Goal: Task Accomplishment & Management: Complete application form

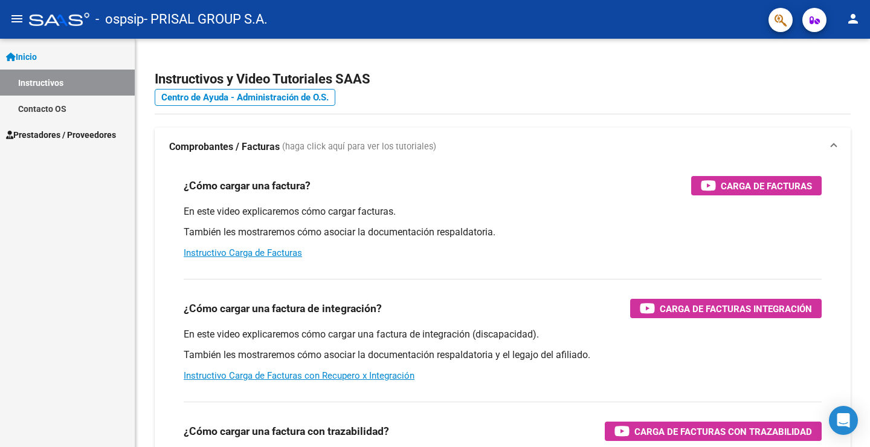
click at [53, 133] on span "Prestadores / Proveedores" at bounding box center [61, 134] width 110 height 13
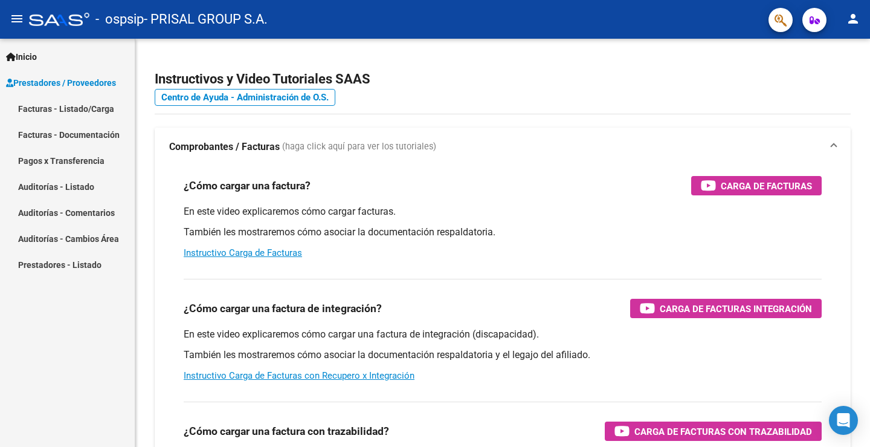
click at [85, 107] on link "Facturas - Listado/Carga" at bounding box center [67, 108] width 135 height 26
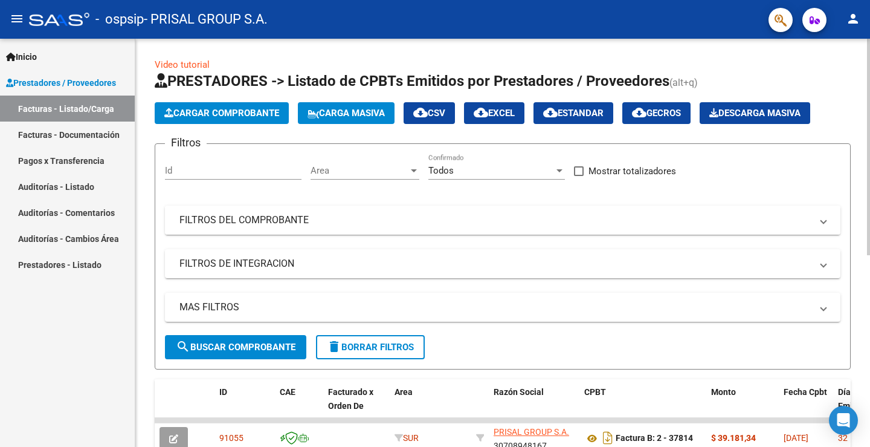
click at [222, 218] on mat-panel-title "FILTROS DEL COMPROBANTE" at bounding box center [495, 219] width 632 height 13
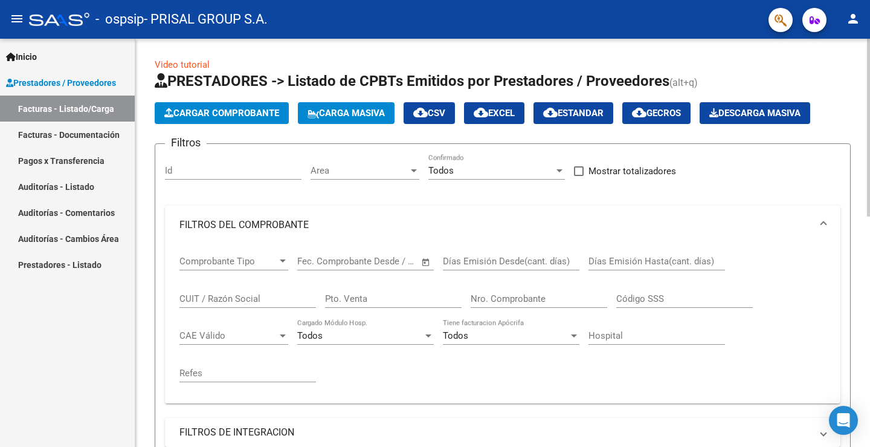
click at [521, 300] on input "Nro. Comprobante" at bounding box center [539, 298] width 137 height 11
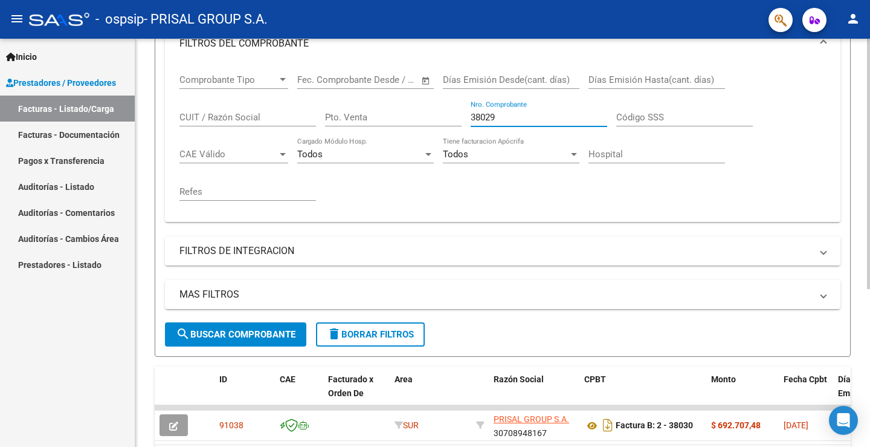
scroll to position [242, 0]
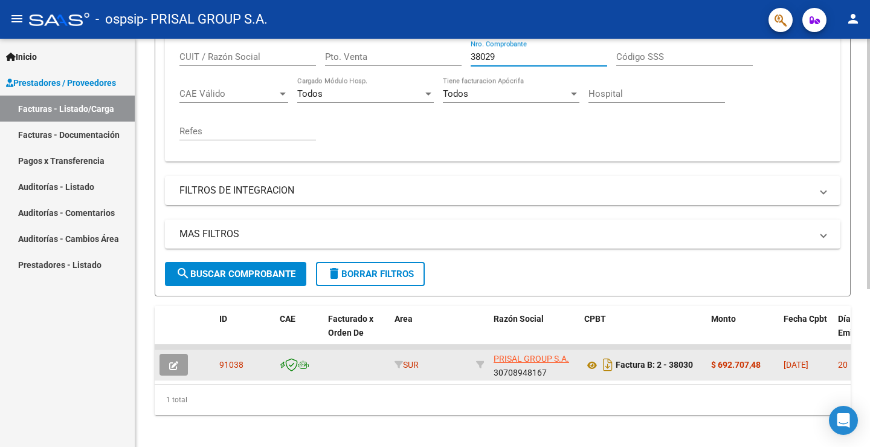
type input "38029"
click at [178, 369] on icon "button" at bounding box center [173, 365] width 9 height 9
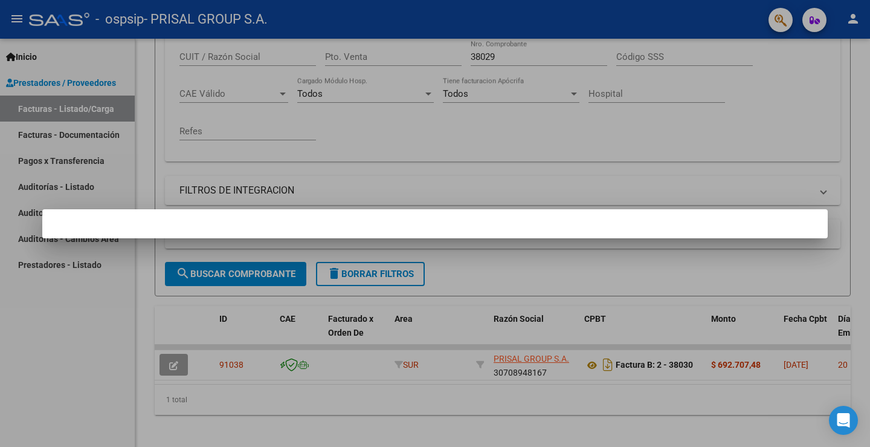
click at [633, 169] on div at bounding box center [435, 223] width 870 height 447
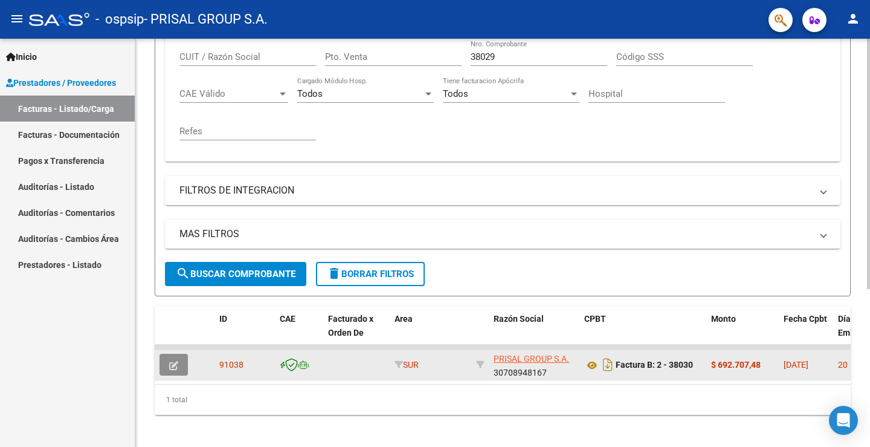
click at [172, 366] on icon "button" at bounding box center [173, 365] width 9 height 9
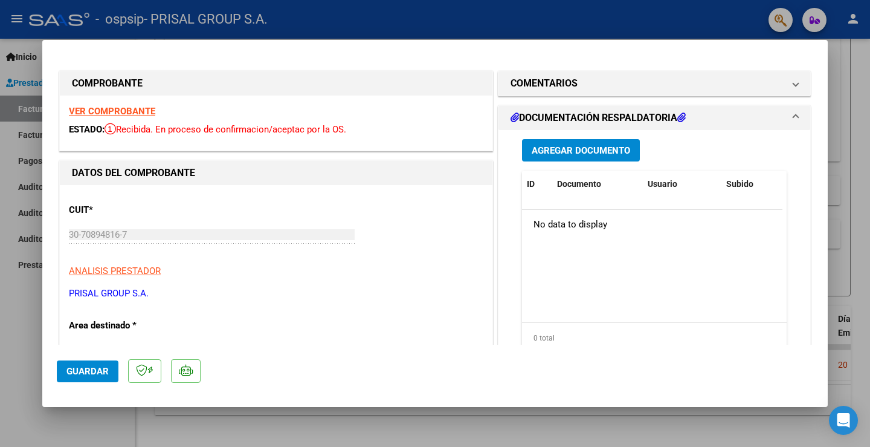
click at [620, 144] on span "Agregar Documento" at bounding box center [581, 149] width 99 height 11
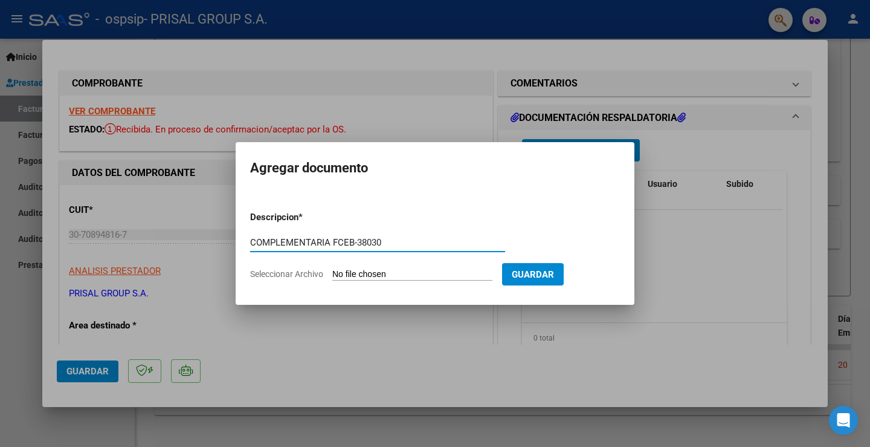
drag, startPoint x: 356, startPoint y: 242, endPoint x: 225, endPoint y: 237, distance: 131.2
click at [225, 237] on div "COMPROBANTE VER COMPROBANTE ESTADO: Recibida. En proceso de confirmacion/acepta…" at bounding box center [435, 223] width 870 height 447
click at [496, 241] on input "COMPLEMENTARIA FCEB-38030" at bounding box center [377, 242] width 255 height 11
type input "COMPLEMENTARIA FCEB-38030"
click at [382, 274] on input "Seleccionar Archivo" at bounding box center [412, 274] width 160 height 11
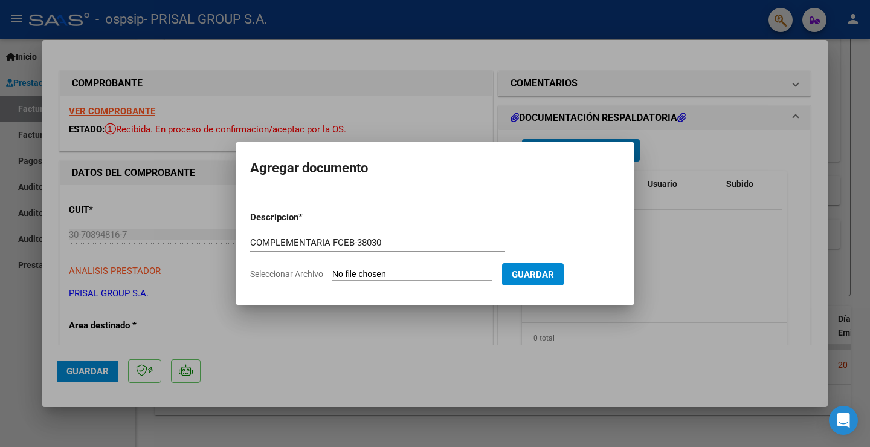
type input "C:\fakepath\COMPLEMENTARIA FCEB-38030.pdf"
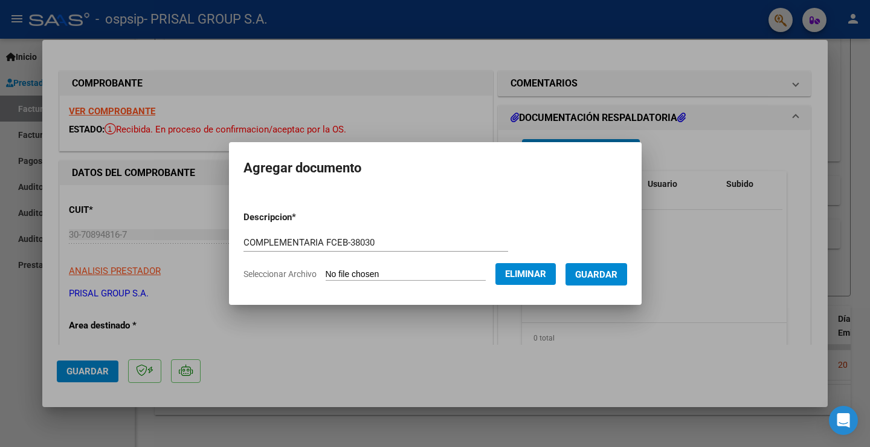
click at [619, 267] on button "Guardar" at bounding box center [597, 274] width 62 height 22
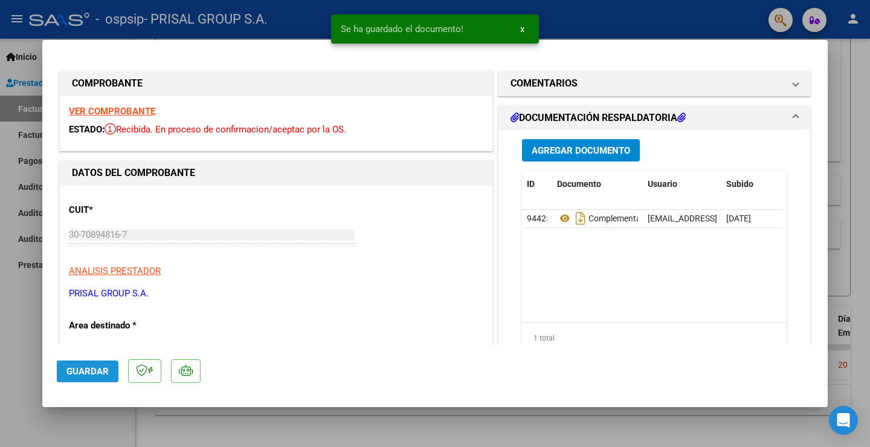
click at [92, 366] on span "Guardar" at bounding box center [87, 371] width 42 height 11
click at [22, 299] on div at bounding box center [435, 223] width 870 height 447
type input "$ 0,00"
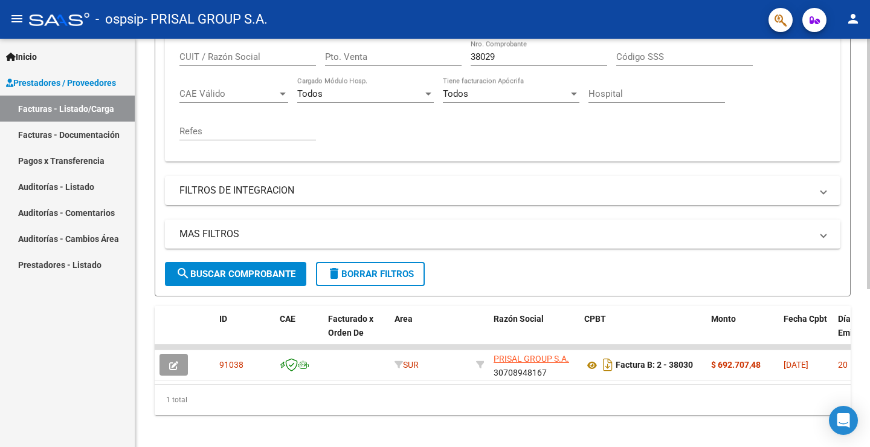
scroll to position [121, 0]
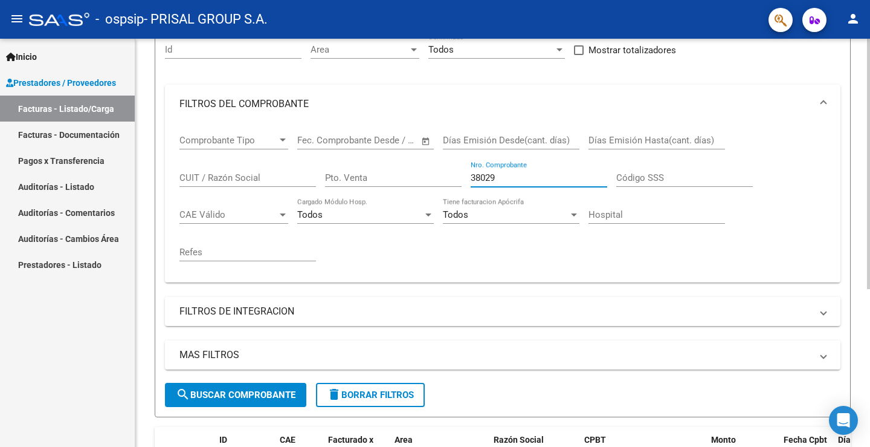
drag, startPoint x: 512, startPoint y: 180, endPoint x: 352, endPoint y: 163, distance: 161.0
click at [352, 164] on div "Comprobante Tipo Comprobante Tipo Fecha inicio – Fecha fin Fec. Comprobante Des…" at bounding box center [502, 197] width 647 height 149
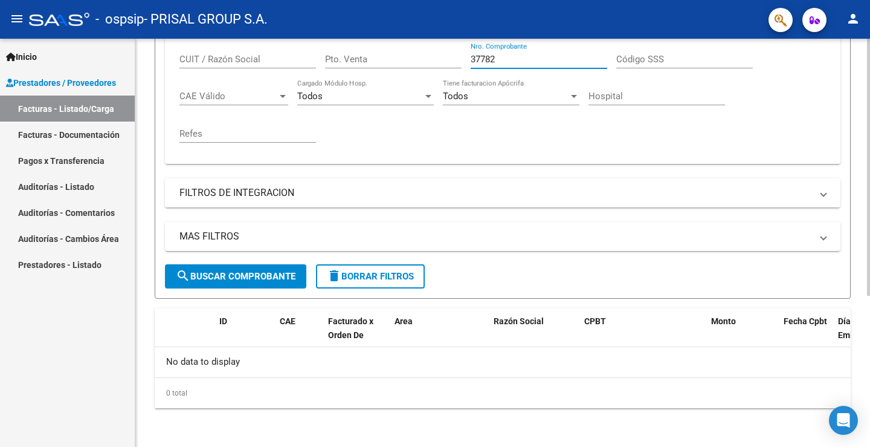
scroll to position [0, 0]
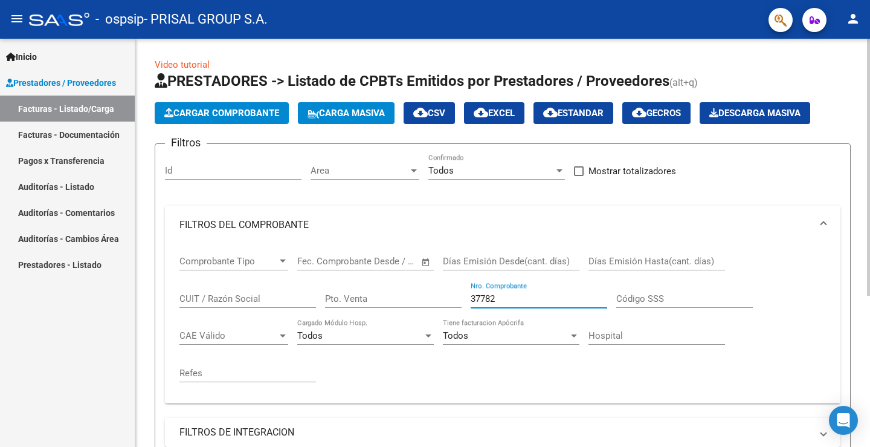
type input "37782"
click at [237, 112] on span "Cargar Comprobante" at bounding box center [221, 113] width 115 height 11
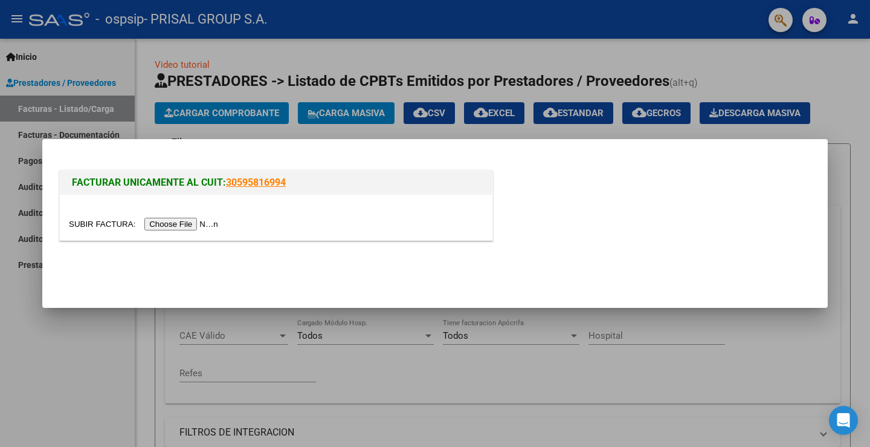
click at [209, 223] on input "file" at bounding box center [145, 224] width 153 height 13
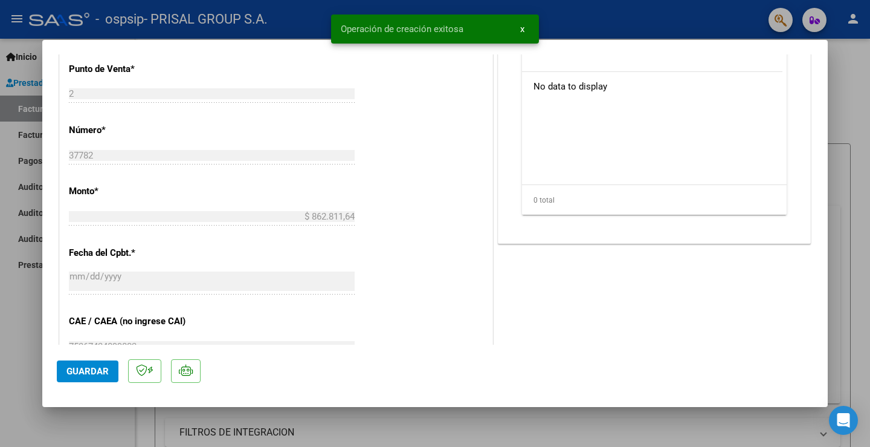
scroll to position [604, 0]
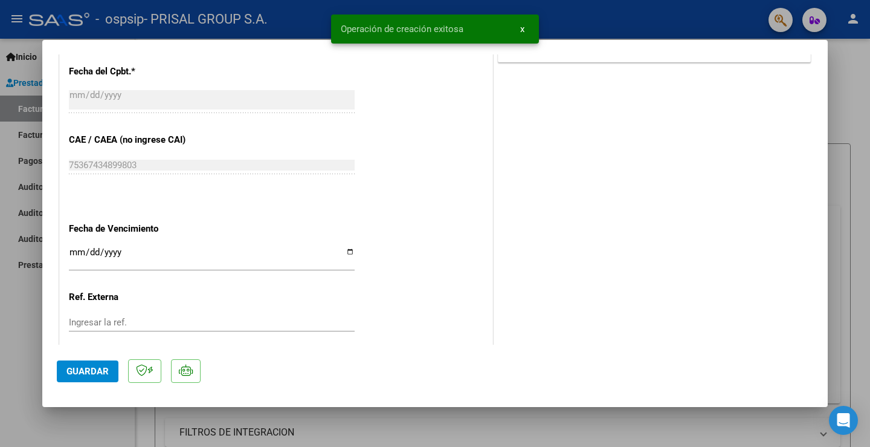
click at [73, 251] on input "Ingresar la fecha" at bounding box center [212, 256] width 286 height 19
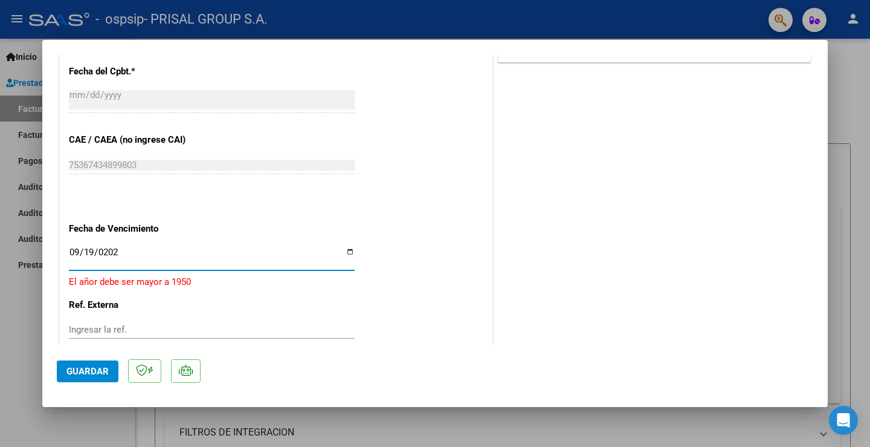
type input "[DATE]"
click at [99, 371] on span "Guardar" at bounding box center [87, 371] width 42 height 11
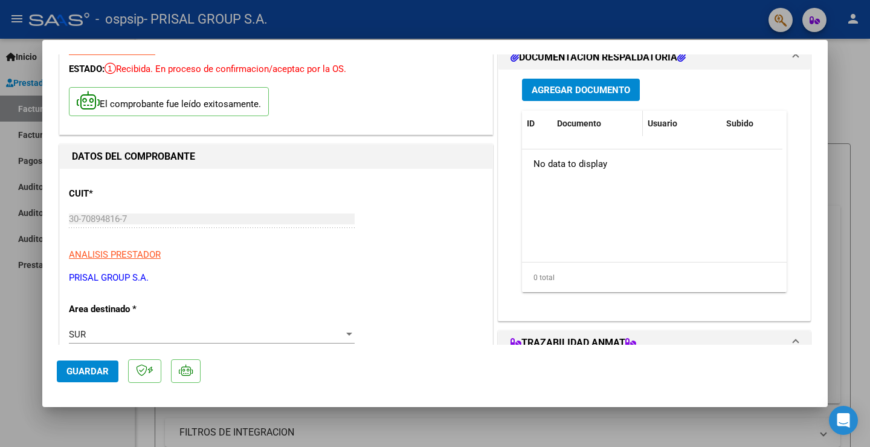
scroll to position [0, 0]
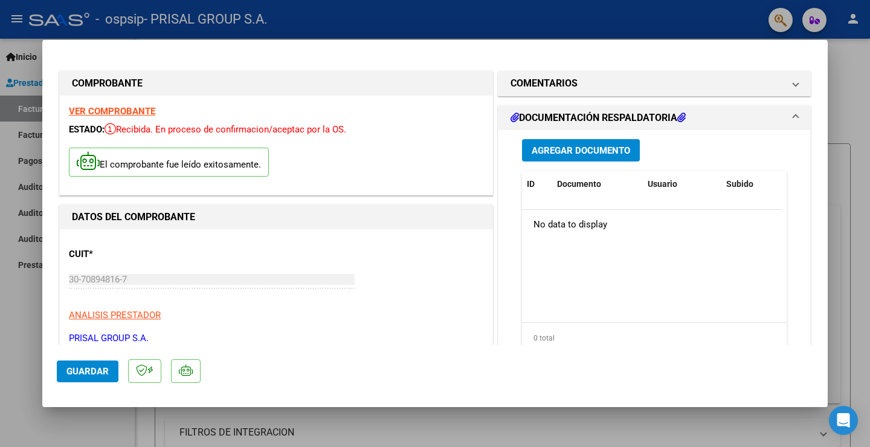
click at [606, 152] on span "Agregar Documento" at bounding box center [581, 150] width 99 height 11
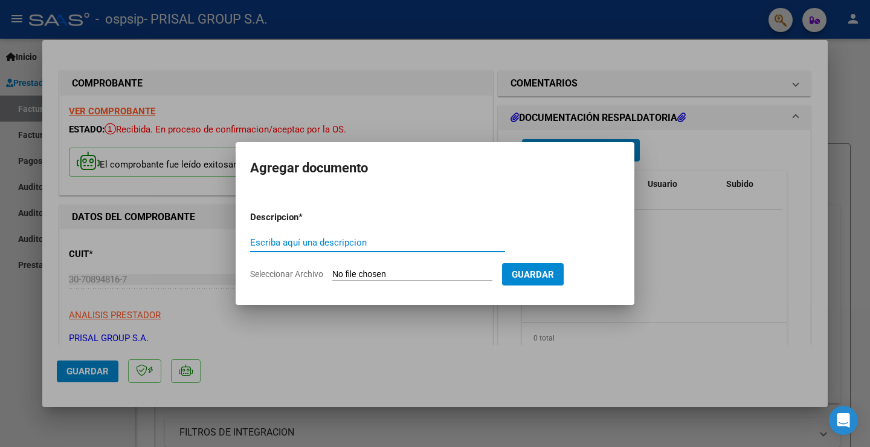
paste input "COMPLEMENTARIA FCEB-"
type input "COMPLEMENTARIA FCEB-37782"
click at [419, 274] on input "Seleccionar Archivo" at bounding box center [412, 274] width 160 height 11
type input "C:\fakepath\COMPLEMENTARIA FCEB-37782.pdf"
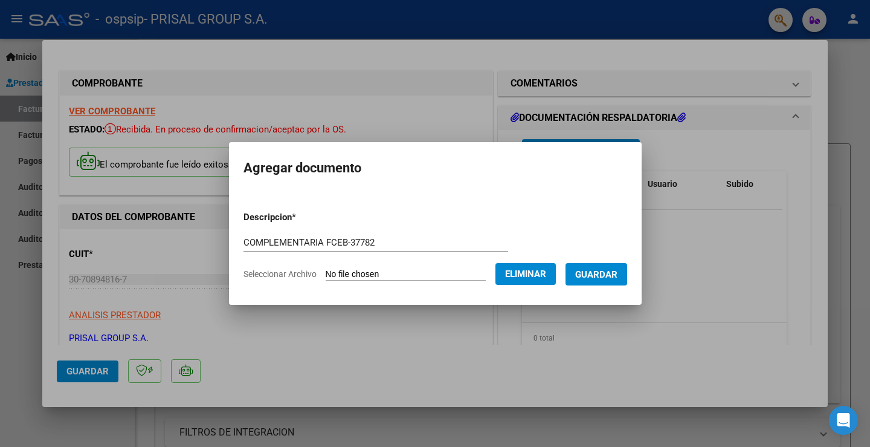
click at [607, 277] on span "Guardar" at bounding box center [596, 274] width 42 height 11
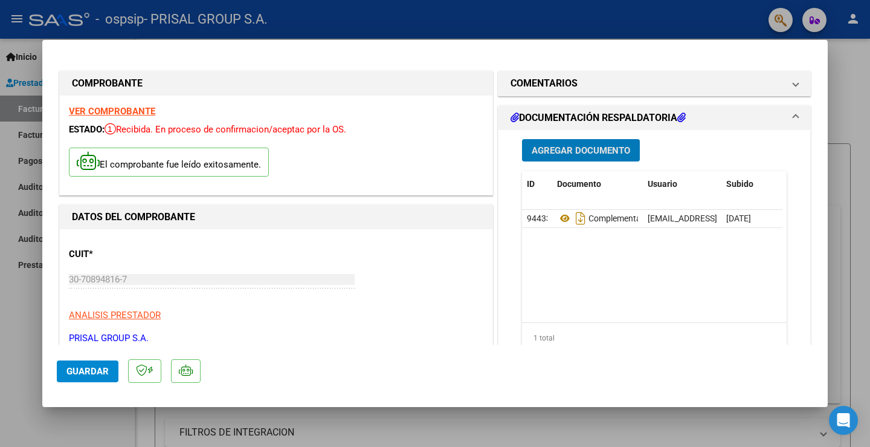
click at [88, 372] on span "Guardar" at bounding box center [87, 371] width 42 height 11
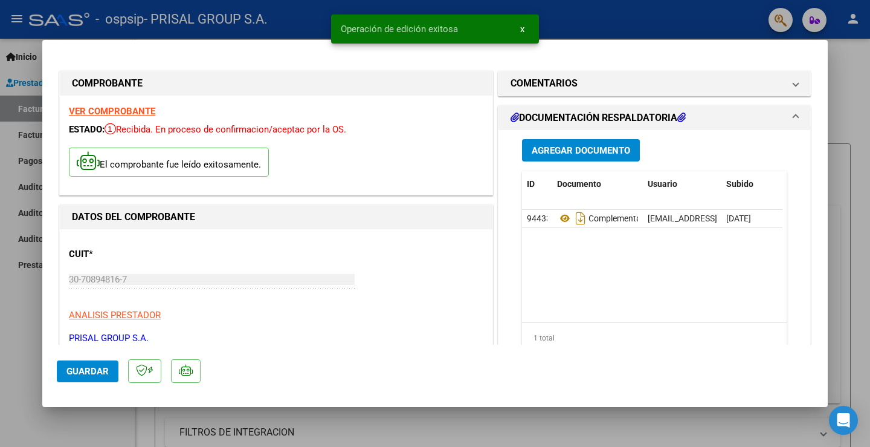
click at [28, 344] on div at bounding box center [435, 223] width 870 height 447
type input "$ 0,00"
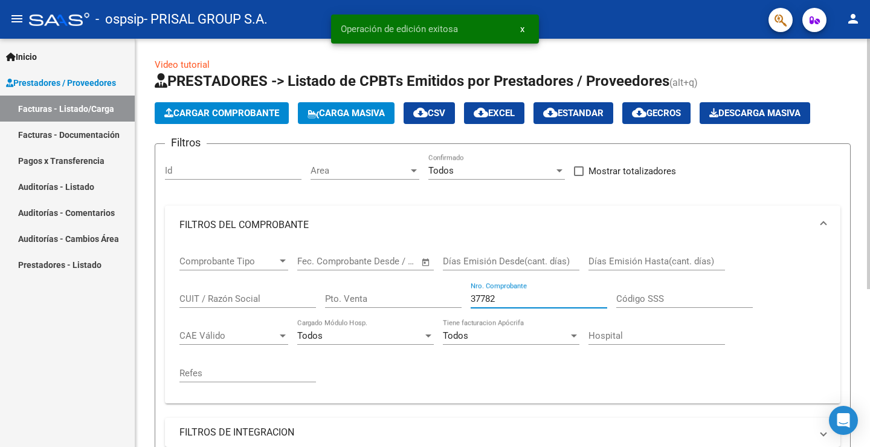
drag, startPoint x: 521, startPoint y: 301, endPoint x: 205, endPoint y: 297, distance: 316.1
click at [205, 297] on div "Comprobante Tipo Comprobante Tipo Fecha inicio – Fecha fin Fec. Comprobante Des…" at bounding box center [502, 318] width 647 height 149
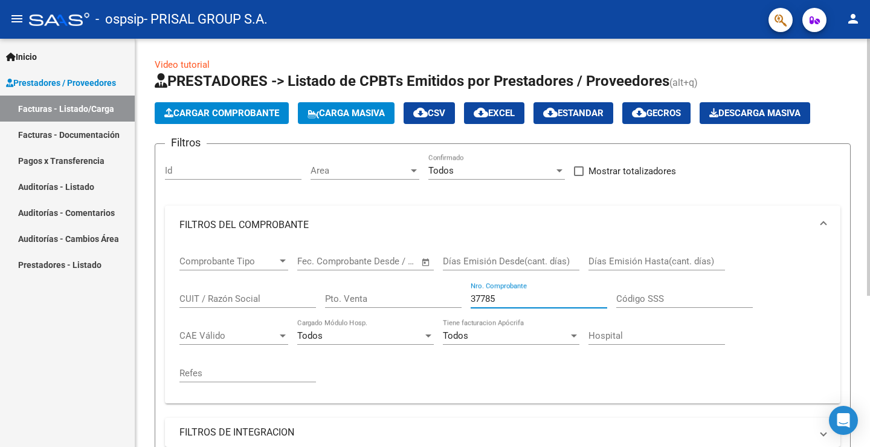
type input "37785"
click at [225, 108] on span "Cargar Comprobante" at bounding box center [221, 113] width 115 height 11
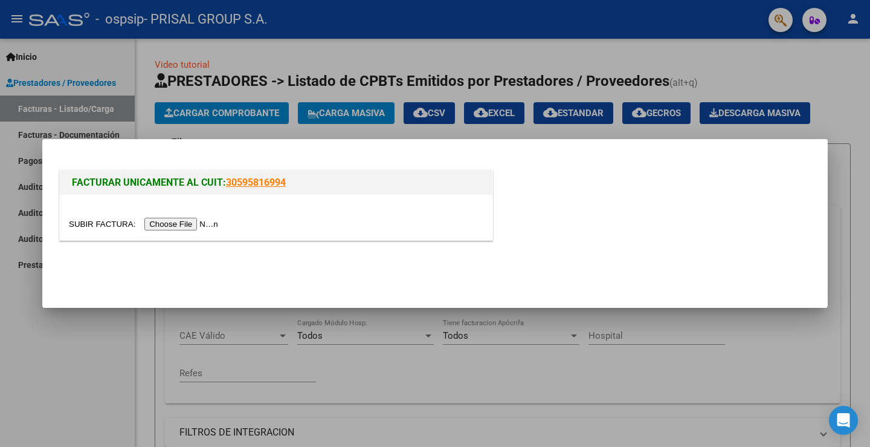
click at [213, 223] on input "file" at bounding box center [145, 224] width 153 height 13
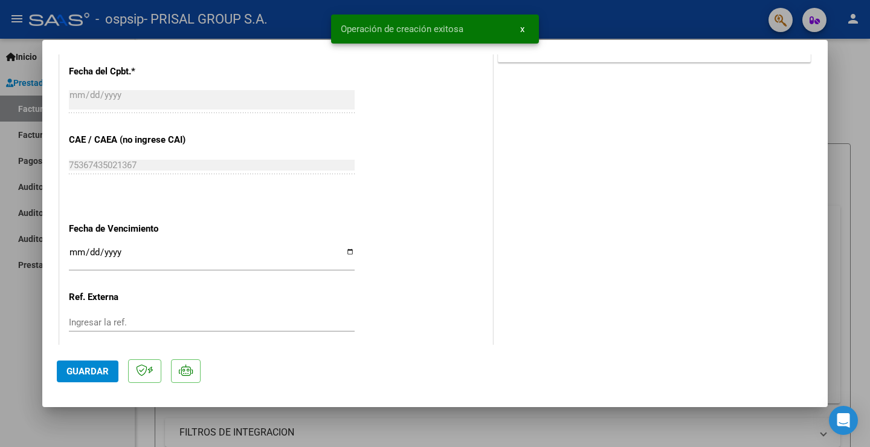
scroll to position [676, 0]
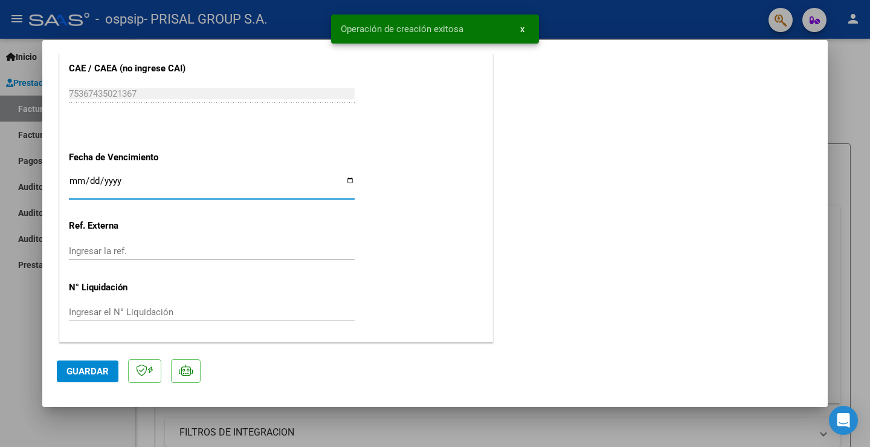
click at [75, 181] on input "Ingresar la fecha" at bounding box center [212, 185] width 286 height 19
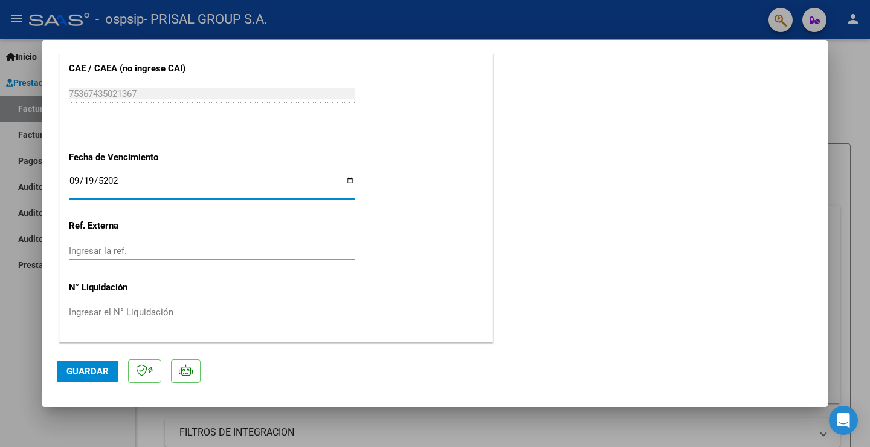
type input "[DATE]"
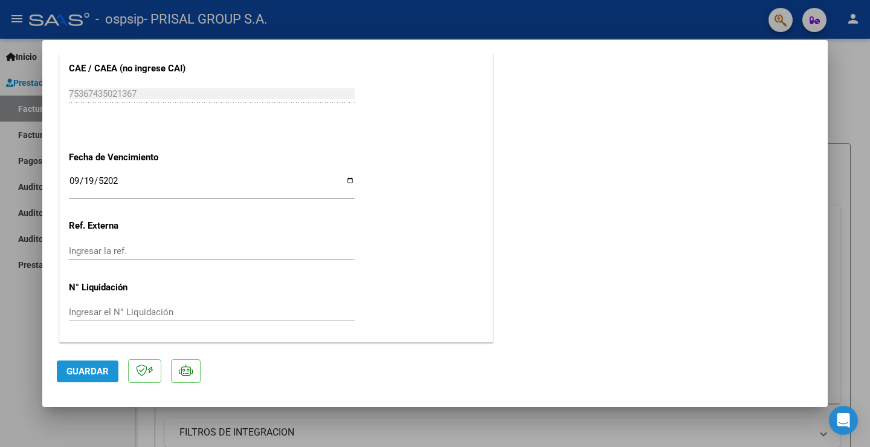
click at [91, 366] on span "Guardar" at bounding box center [87, 371] width 42 height 11
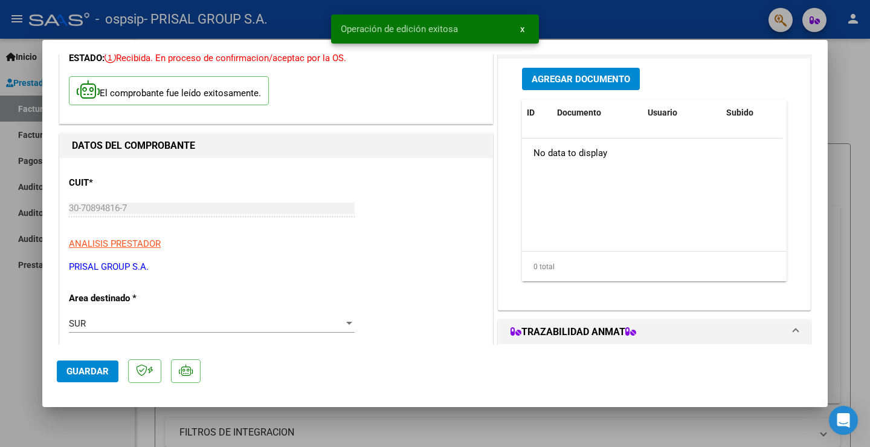
scroll to position [0, 0]
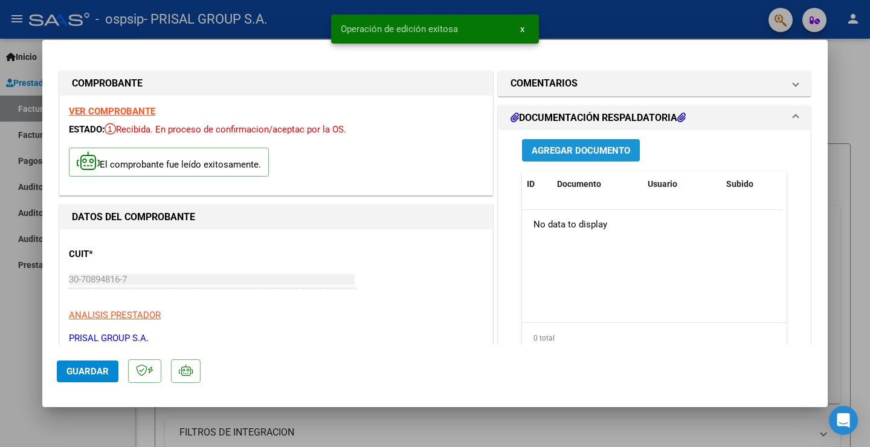
click at [592, 150] on span "Agregar Documento" at bounding box center [581, 150] width 99 height 11
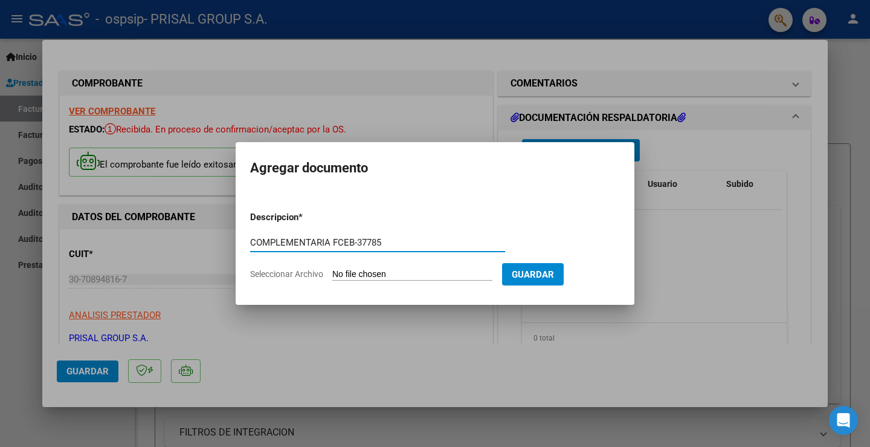
type input "COMPLEMENTARIA FCEB-37785"
click at [402, 274] on input "Seleccionar Archivo" at bounding box center [412, 274] width 160 height 11
type input "C:\fakepath\COMPLEMENTARIA FCEB-37785.pdf"
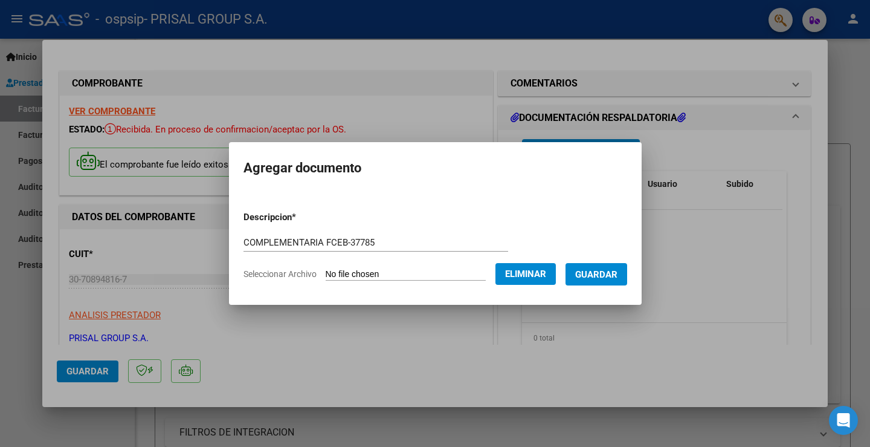
click at [600, 291] on mat-dialog-container "Agregar documento Descripcion * COMPLEMENTARIA FCEB-37785 Escriba aquí una desc…" at bounding box center [435, 223] width 413 height 162
click at [604, 266] on button "Guardar" at bounding box center [597, 274] width 62 height 22
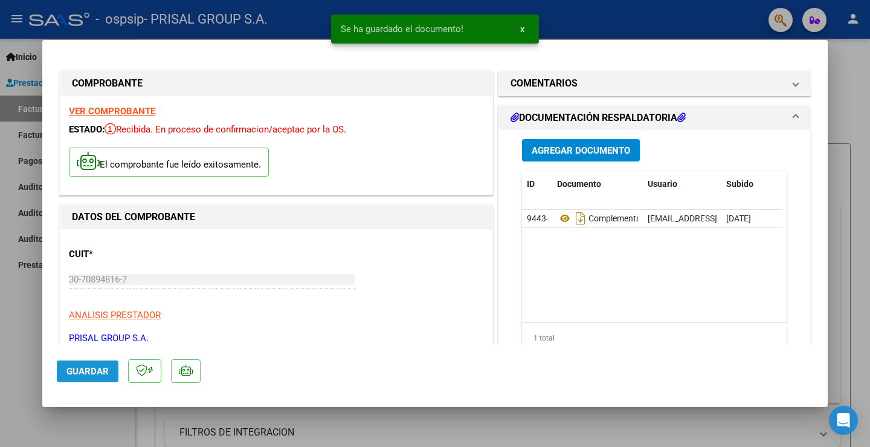
click at [83, 373] on span "Guardar" at bounding box center [87, 371] width 42 height 11
click at [75, 385] on mat-dialog-actions "Guardar" at bounding box center [435, 368] width 757 height 48
click at [76, 373] on span "Guardar" at bounding box center [87, 371] width 42 height 11
click at [30, 345] on div at bounding box center [435, 223] width 870 height 447
type input "$ 0,00"
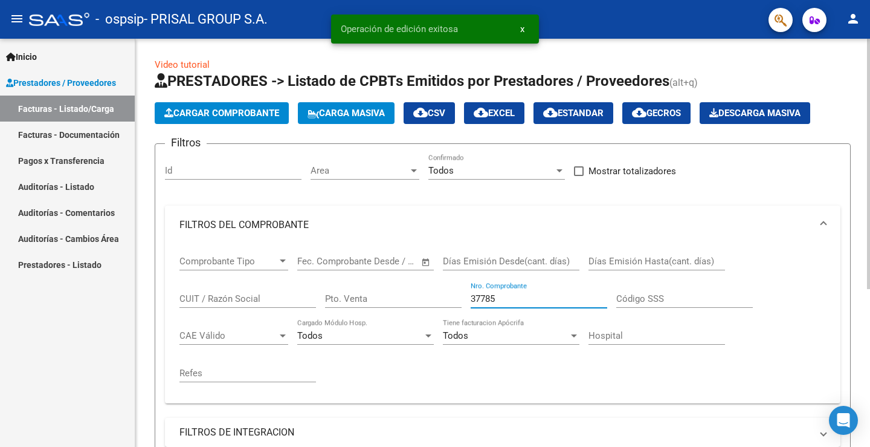
drag, startPoint x: 509, startPoint y: 297, endPoint x: 393, endPoint y: 304, distance: 115.6
click at [393, 304] on div "Comprobante Tipo Comprobante Tipo Fecha inicio – Fecha fin Fec. Comprobante Des…" at bounding box center [502, 318] width 647 height 149
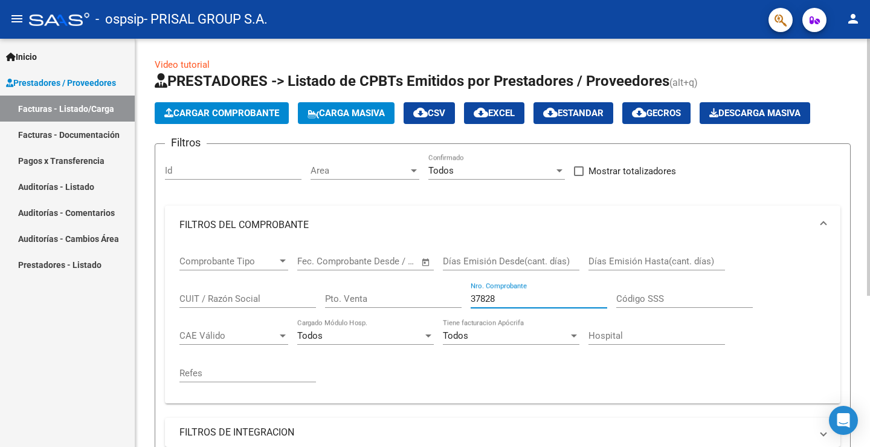
type input "37828"
click at [213, 112] on span "Cargar Comprobante" at bounding box center [221, 113] width 115 height 11
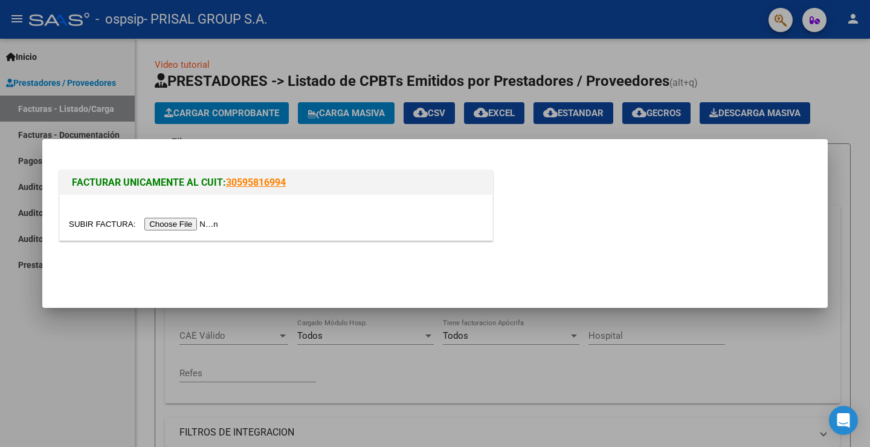
click at [210, 221] on input "file" at bounding box center [145, 224] width 153 height 13
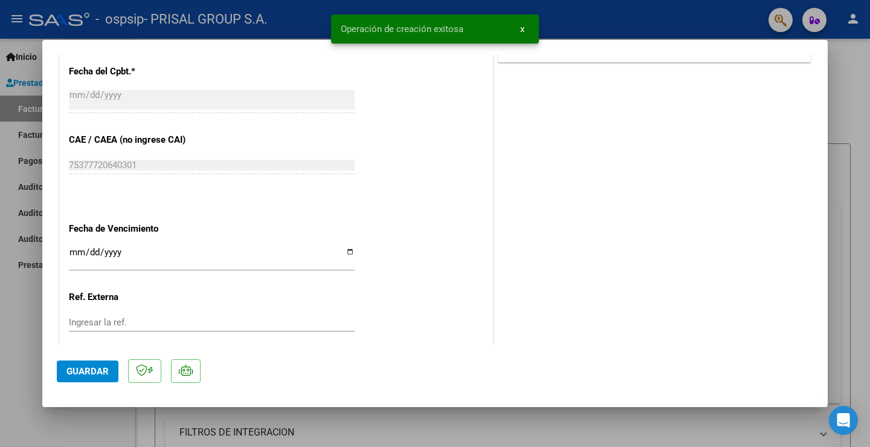
scroll to position [676, 0]
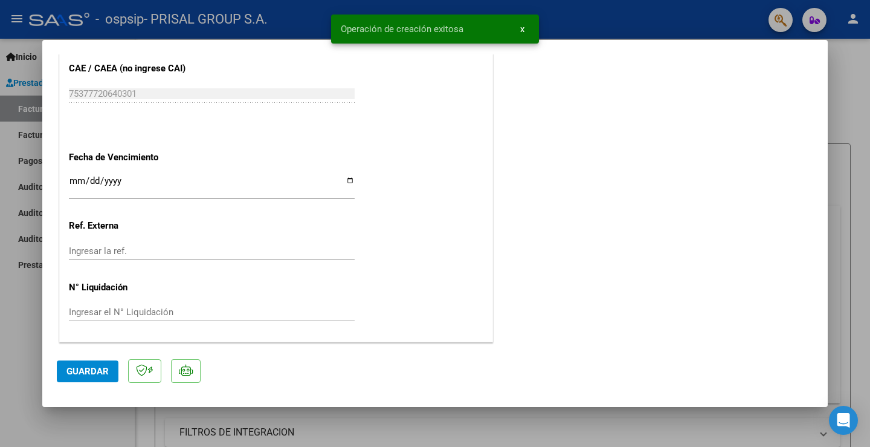
click at [73, 187] on input "Ingresar la fecha" at bounding box center [212, 185] width 286 height 19
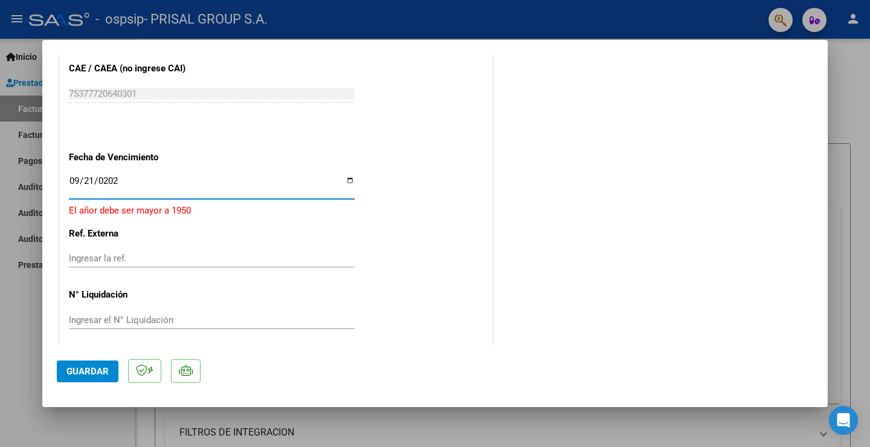
type input "[DATE]"
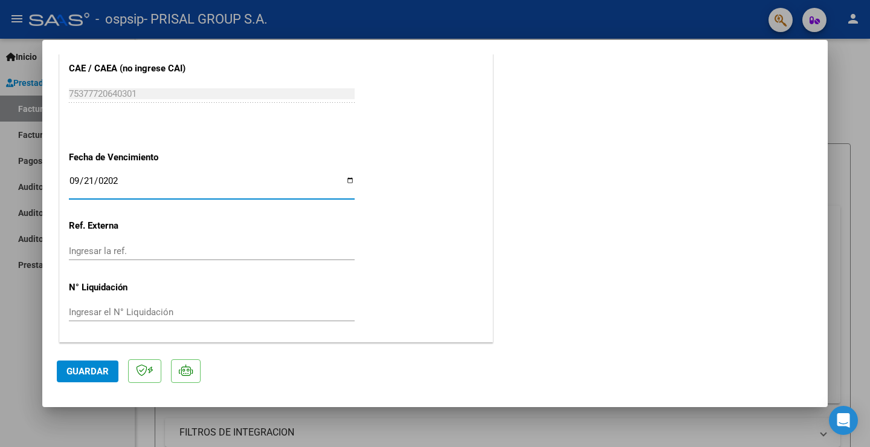
click at [80, 375] on span "Guardar" at bounding box center [87, 371] width 42 height 11
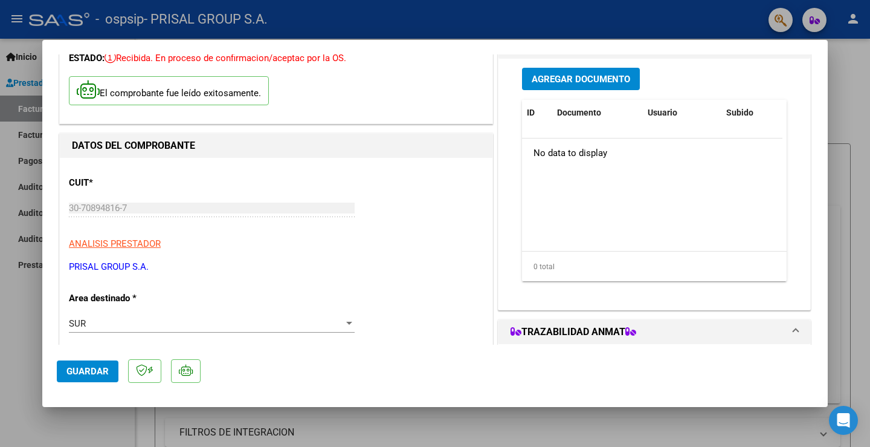
scroll to position [0, 0]
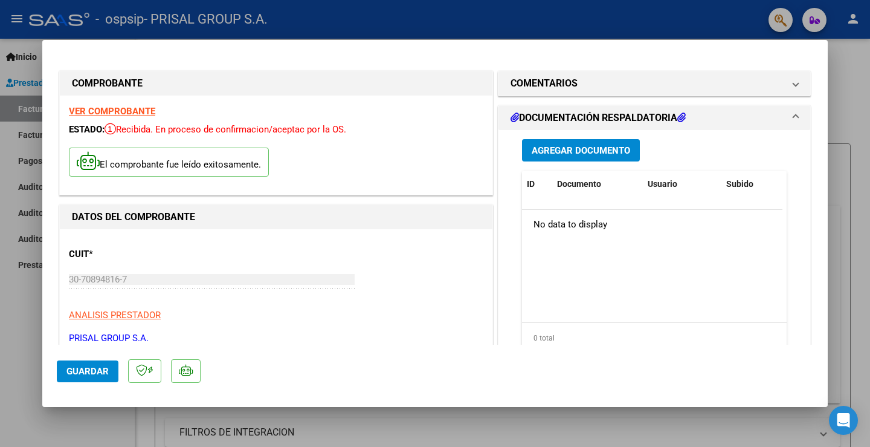
click at [603, 146] on span "Agregar Documento" at bounding box center [581, 150] width 99 height 11
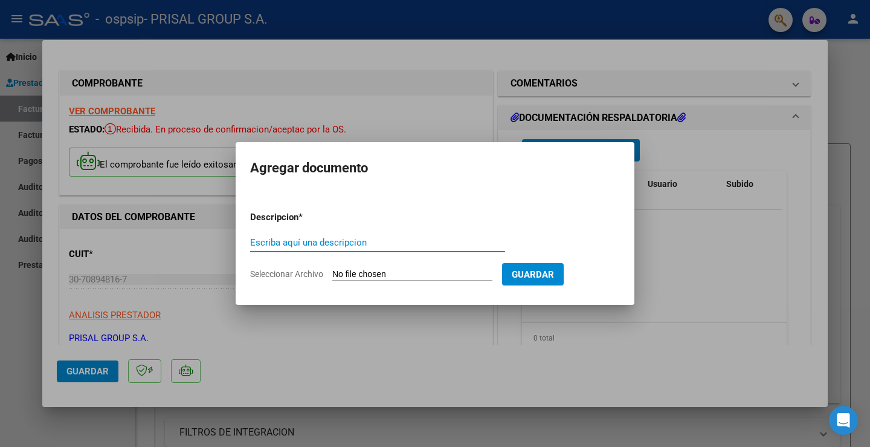
paste input "COMPLEMENTARIA FCEB-"
type input "COMPLEMENTARIA FCEB-37828"
click at [442, 270] on input "Seleccionar Archivo" at bounding box center [412, 274] width 160 height 11
type input "C:\fakepath\COMPLEMENTARIA FCEB-37828.pdf"
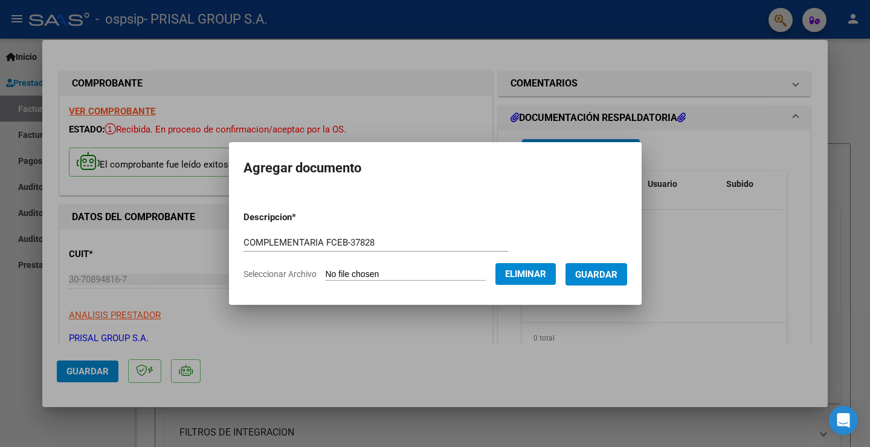
click at [586, 259] on form "Descripcion * COMPLEMENTARIA FCEB-37828 Escriba aquí una descripcion Selecciona…" at bounding box center [436, 245] width 384 height 88
click at [592, 269] on span "Guardar" at bounding box center [596, 274] width 42 height 11
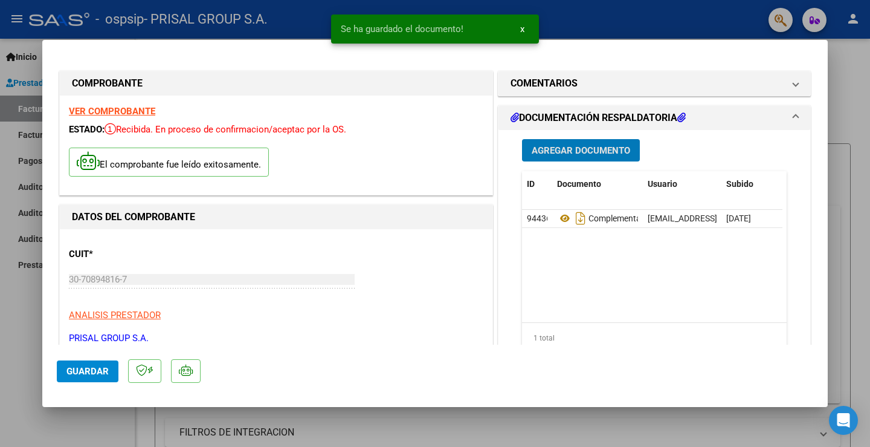
click at [89, 369] on span "Guardar" at bounding box center [87, 371] width 42 height 11
click at [11, 338] on div at bounding box center [435, 223] width 870 height 447
type input "$ 0,00"
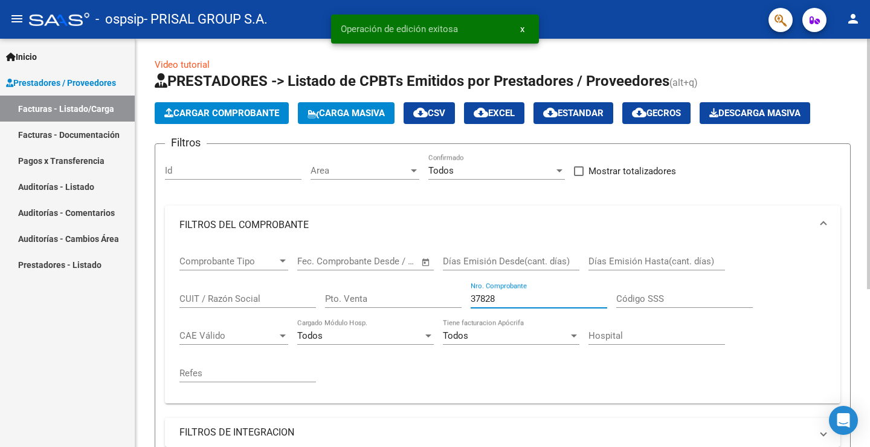
drag, startPoint x: 489, startPoint y: 296, endPoint x: 421, endPoint y: 294, distance: 68.3
click at [421, 294] on div "Comprobante Tipo Comprobante Tipo Fecha inicio – Fecha fin Fec. Comprobante Des…" at bounding box center [502, 318] width 647 height 149
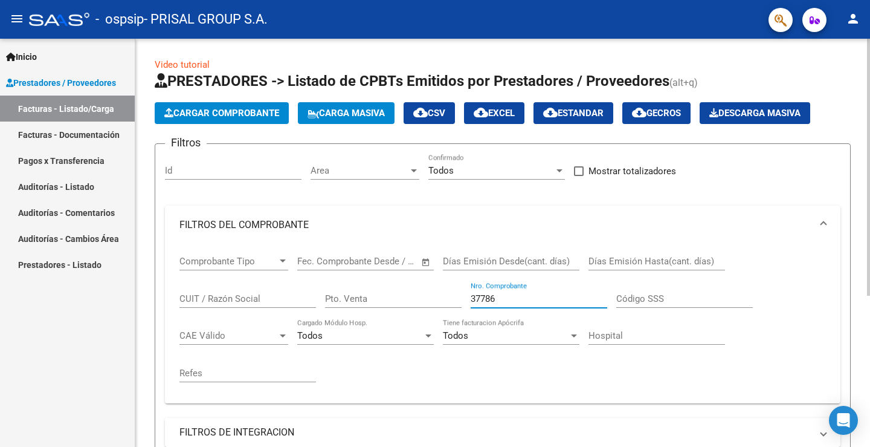
type input "37786"
click at [245, 115] on span "Cargar Comprobante" at bounding box center [221, 113] width 115 height 11
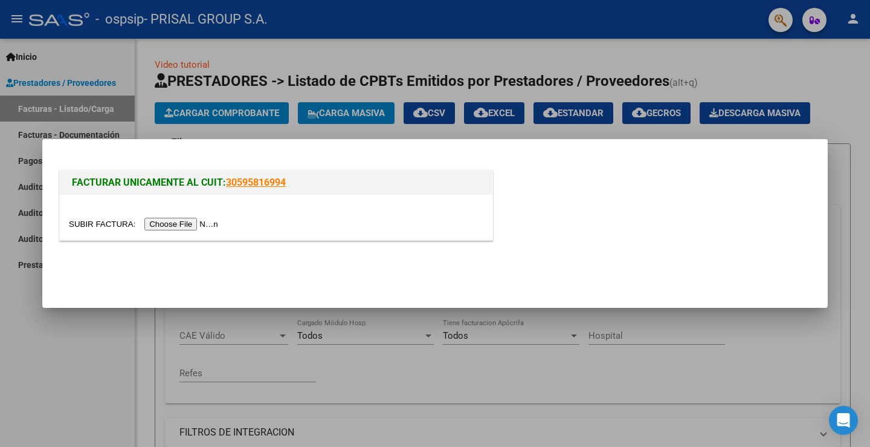
click at [208, 222] on input "file" at bounding box center [145, 224] width 153 height 13
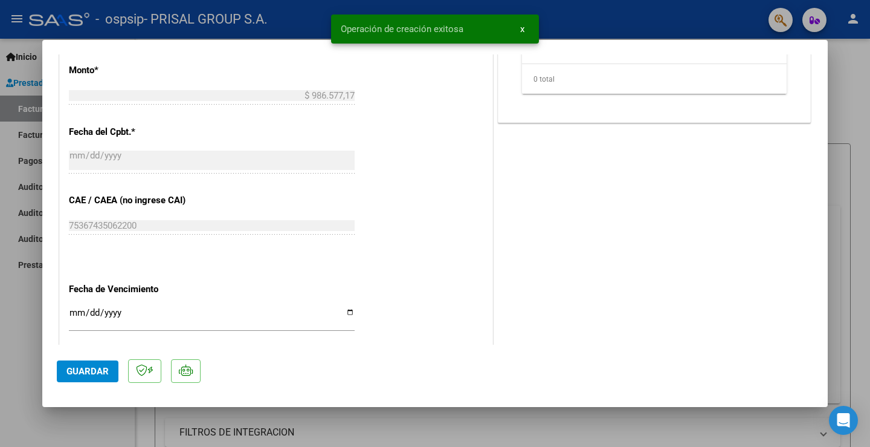
scroll to position [676, 0]
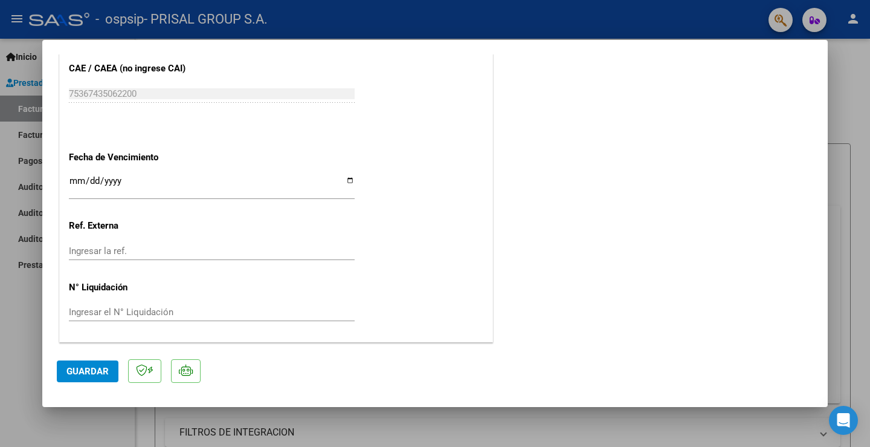
click at [71, 181] on input "Ingresar la fecha" at bounding box center [212, 185] width 286 height 19
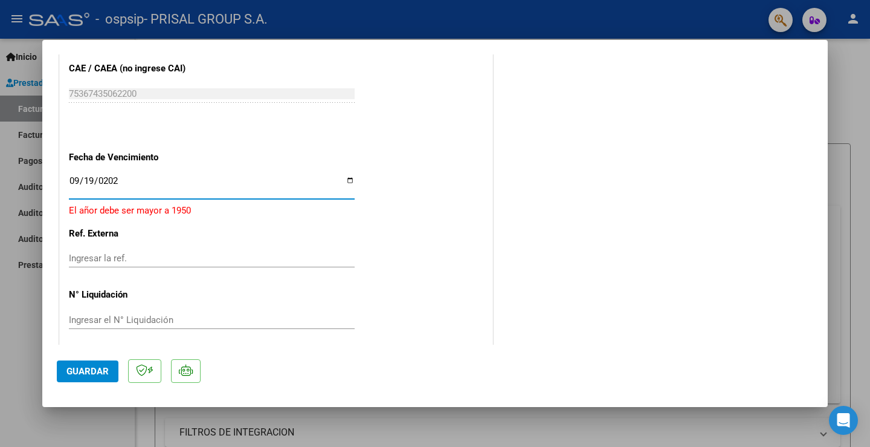
type input "[DATE]"
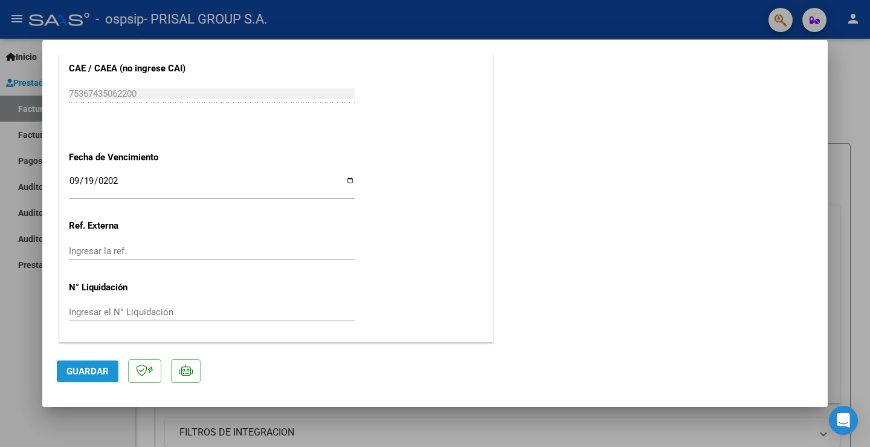
click at [89, 375] on span "Guardar" at bounding box center [87, 371] width 42 height 11
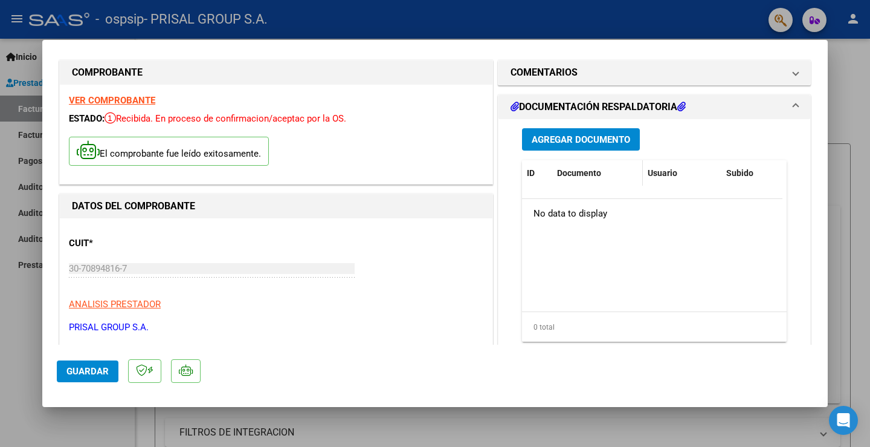
scroll to position [0, 0]
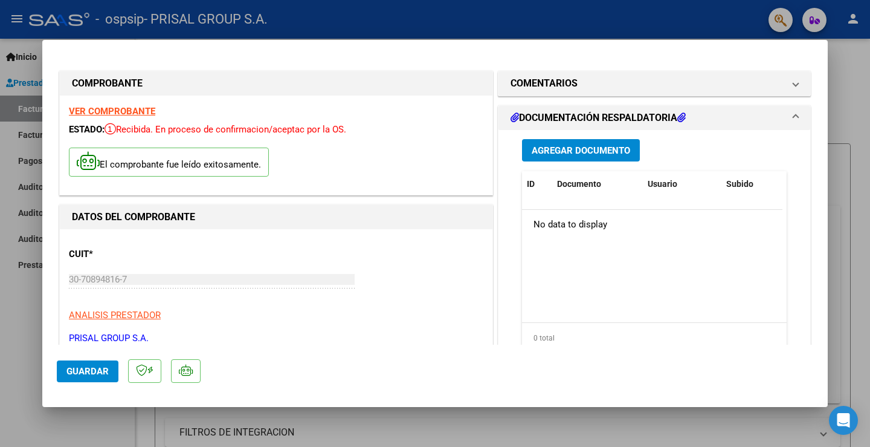
click at [607, 150] on span "Agregar Documento" at bounding box center [581, 150] width 99 height 11
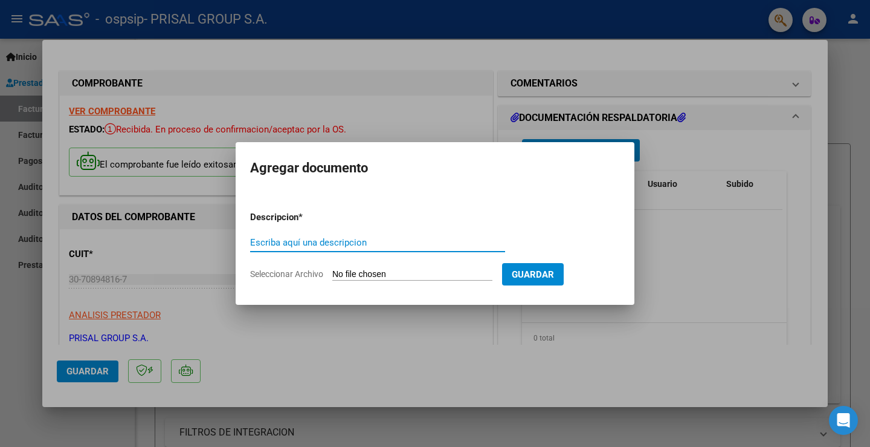
paste input "COMPLEMENTARIA FCEB-"
type input "COMPLEMENTARIA FCEB-37786"
click at [388, 274] on input "Seleccionar Archivo" at bounding box center [412, 274] width 160 height 11
type input "C:\fakepath\COMPLEMENTARIA FCEB-37786.pdf"
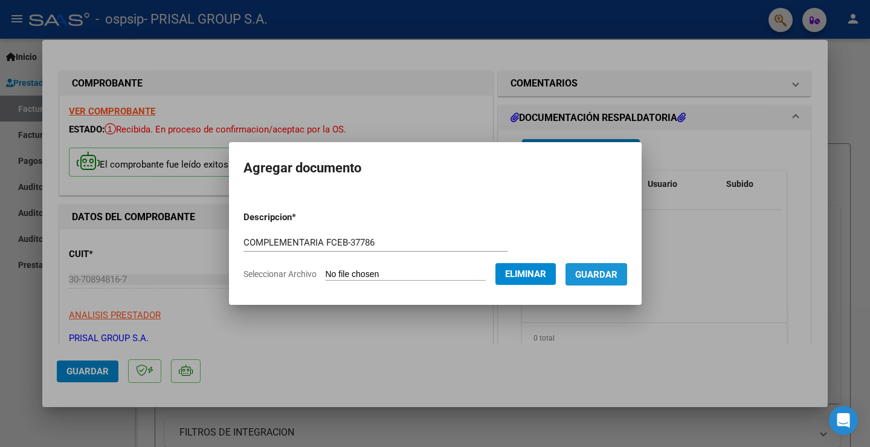
click at [618, 274] on span "Guardar" at bounding box center [596, 274] width 42 height 11
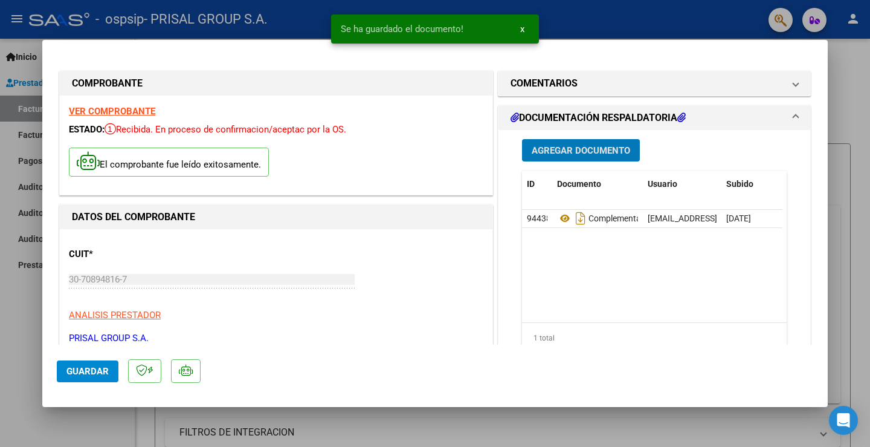
click at [103, 369] on span "Guardar" at bounding box center [87, 371] width 42 height 11
click at [19, 317] on div at bounding box center [435, 223] width 870 height 447
type input "$ 0,00"
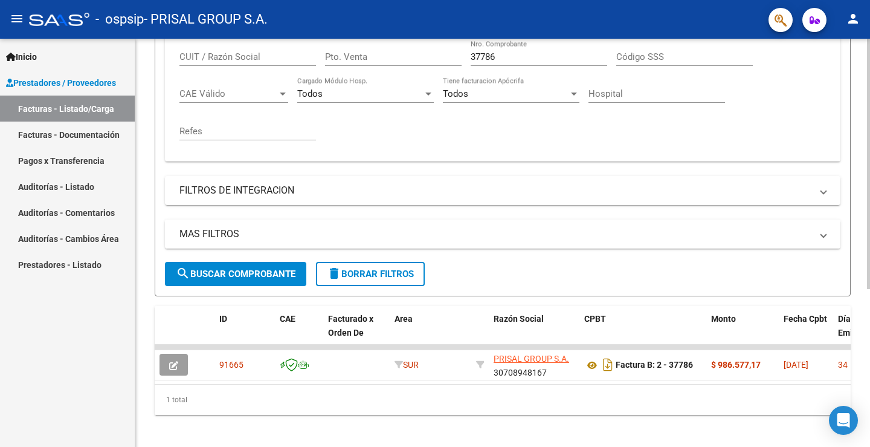
scroll to position [257, 0]
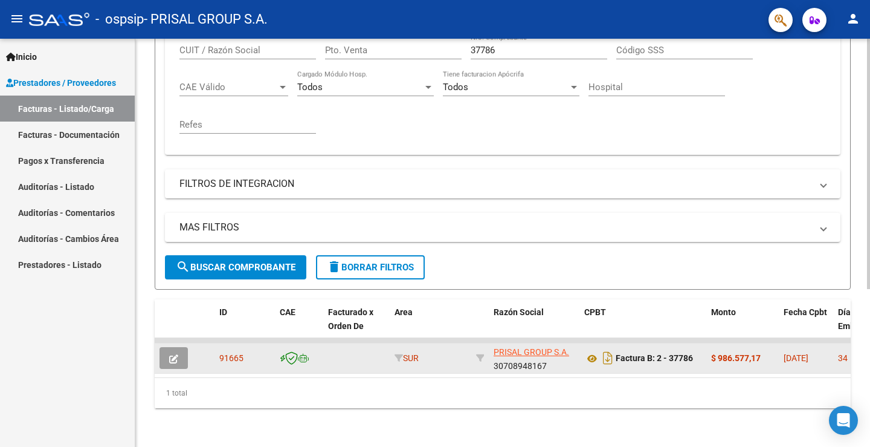
click at [176, 347] on button "button" at bounding box center [174, 358] width 28 height 22
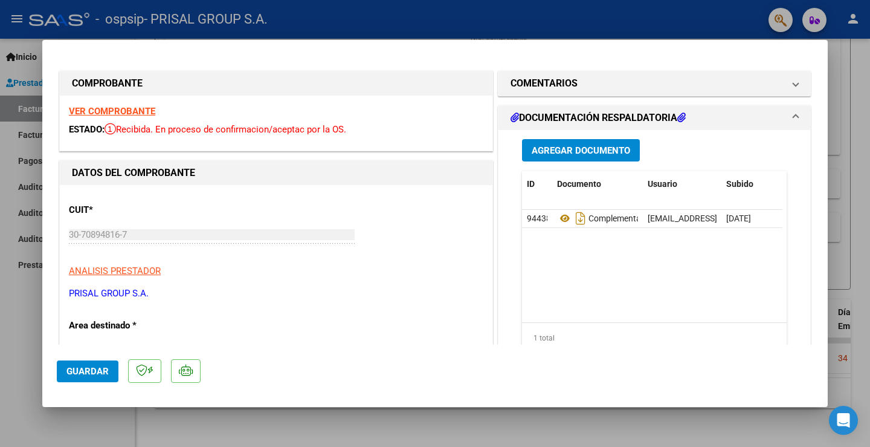
click at [5, 324] on div at bounding box center [435, 223] width 870 height 447
type input "$ 0,00"
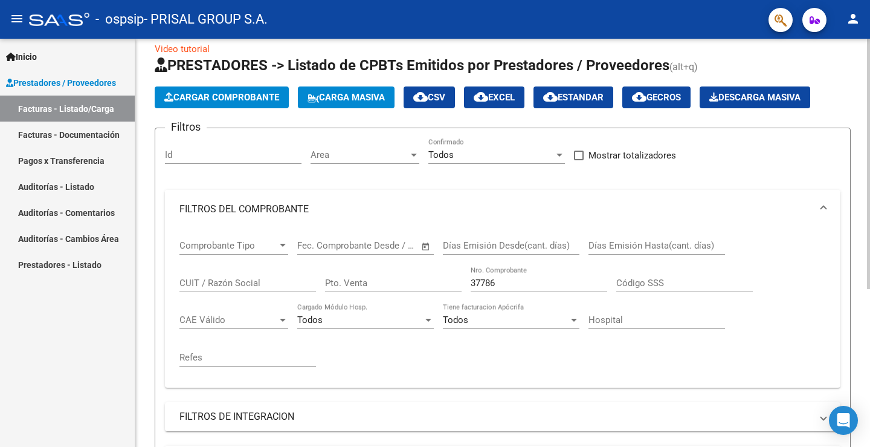
scroll to position [0, 0]
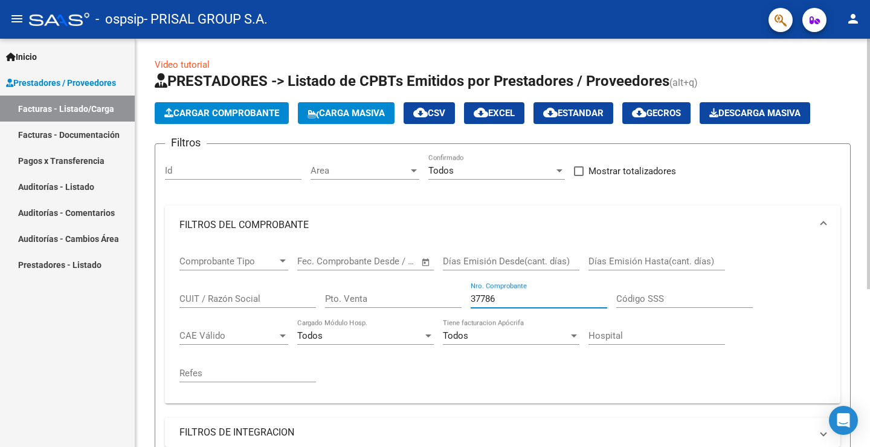
drag, startPoint x: 510, startPoint y: 296, endPoint x: 418, endPoint y: 296, distance: 92.5
click at [418, 296] on div "Comprobante Tipo Comprobante Tipo Fecha inicio – Fecha fin Fec. Comprobante Des…" at bounding box center [502, 318] width 647 height 149
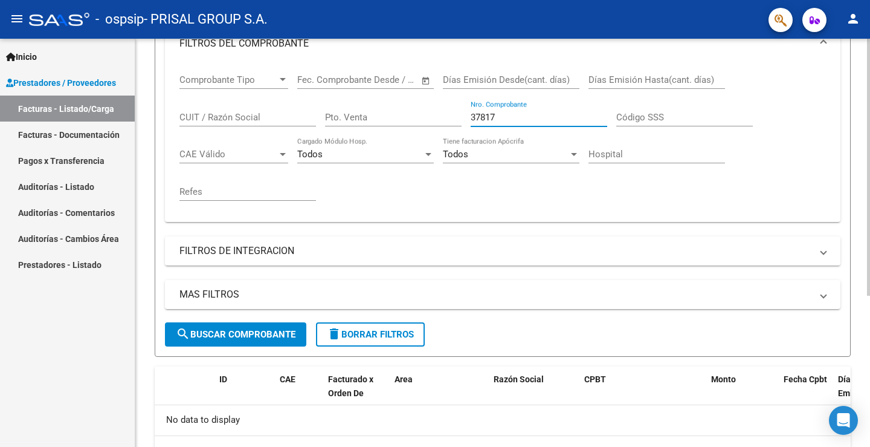
scroll to position [239, 0]
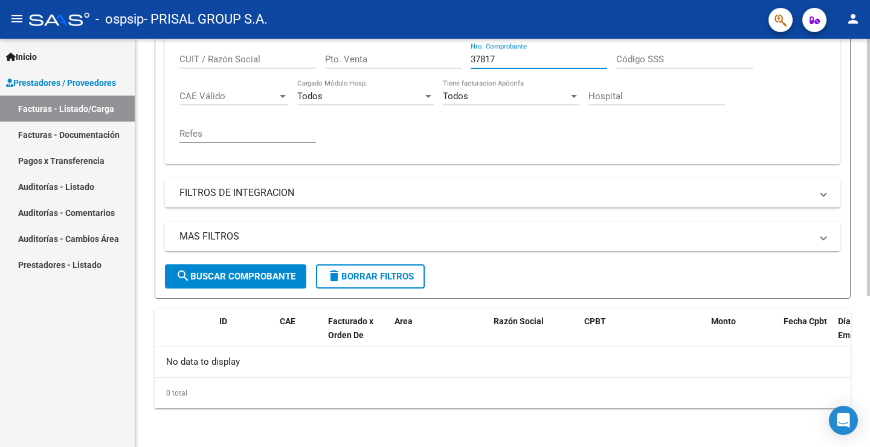
type input "37817"
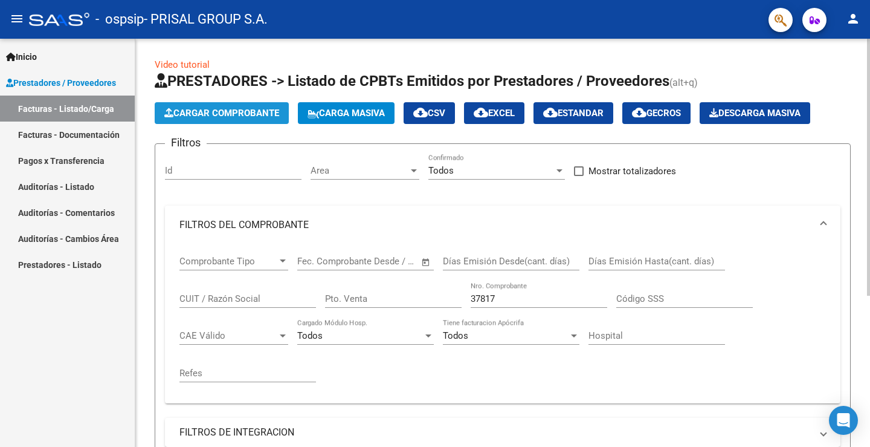
click at [247, 106] on button "Cargar Comprobante" at bounding box center [222, 113] width 134 height 22
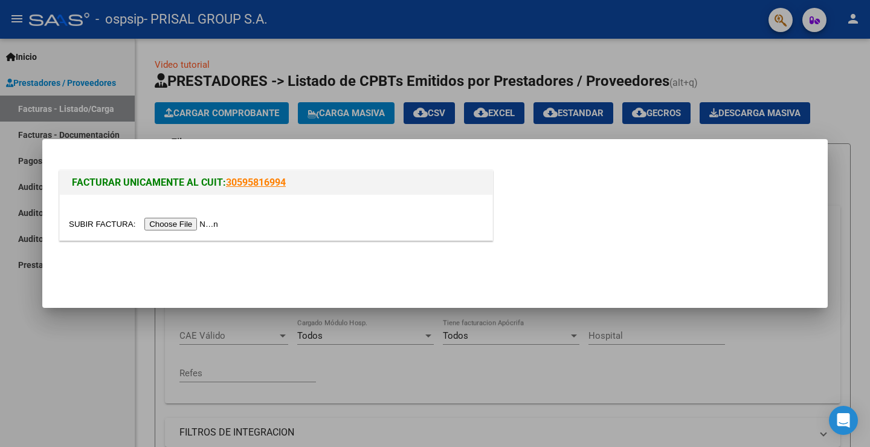
click at [218, 220] on input "file" at bounding box center [145, 224] width 153 height 13
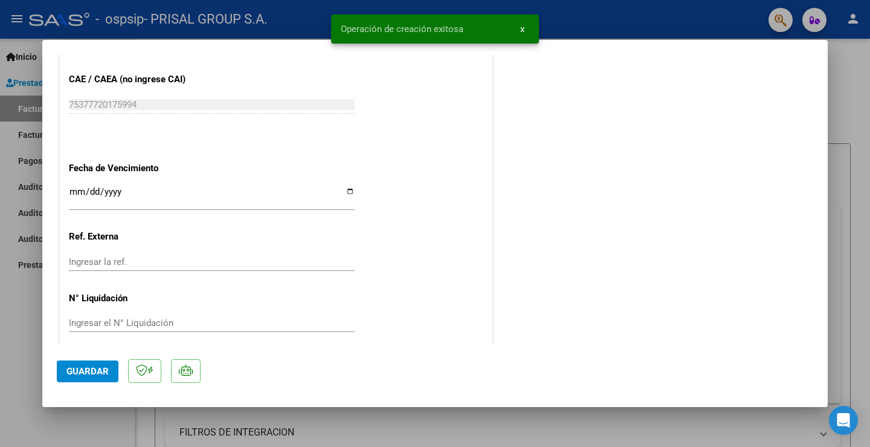
scroll to position [676, 0]
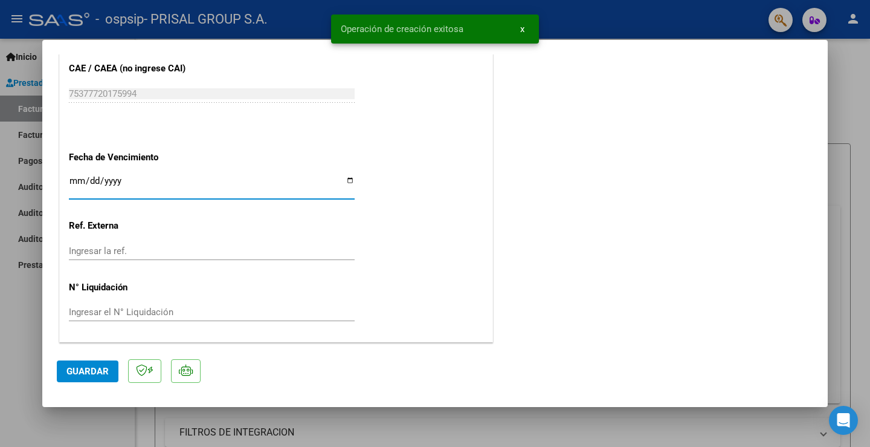
click at [75, 180] on input "Ingresar la fecha" at bounding box center [212, 185] width 286 height 19
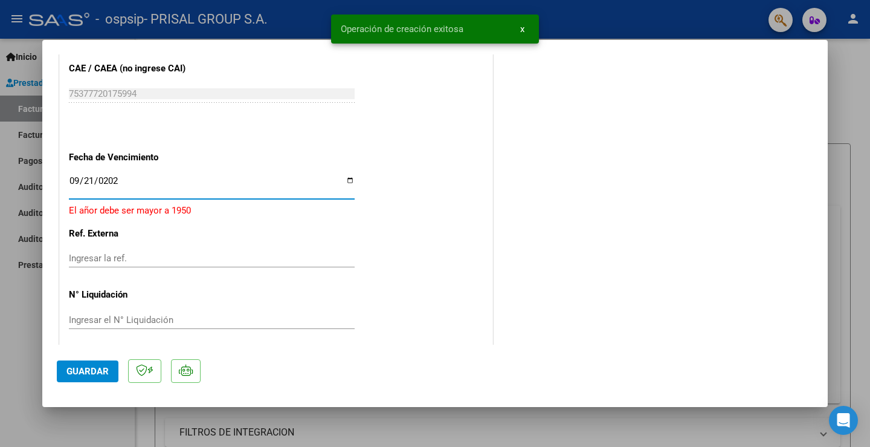
type input "[DATE]"
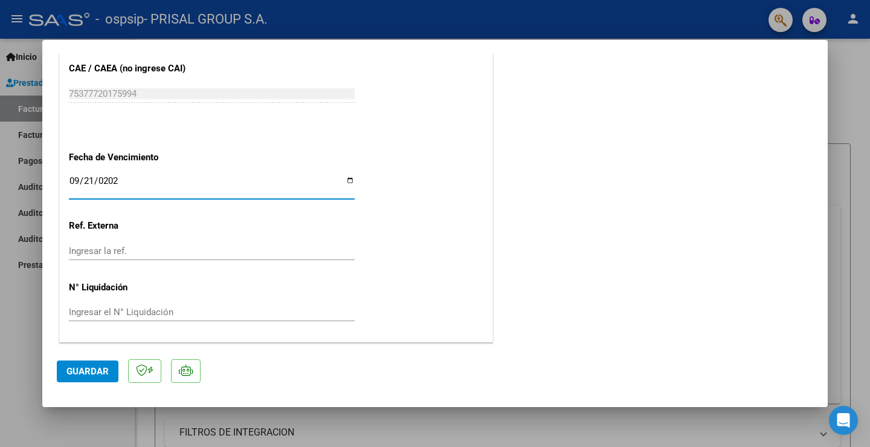
click at [93, 368] on span "Guardar" at bounding box center [87, 371] width 42 height 11
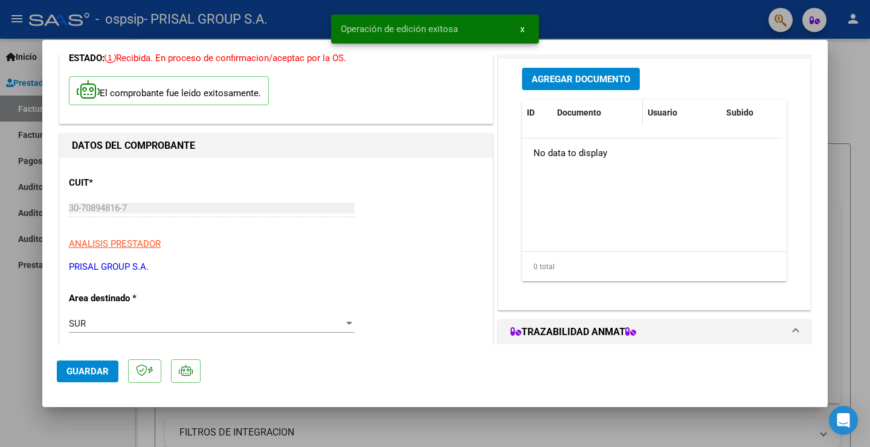
scroll to position [0, 0]
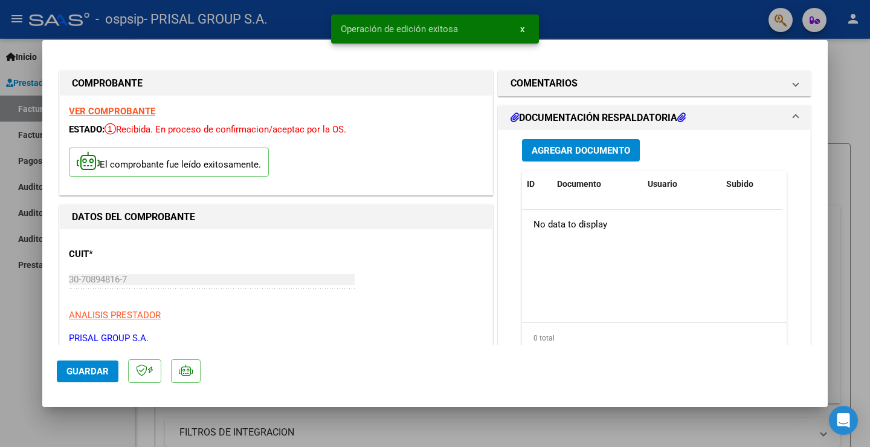
click at [567, 137] on div "Agregar Documento ID Documento Usuario Subido Acción No data to display 0 total…" at bounding box center [654, 250] width 283 height 241
click at [566, 145] on span "Agregar Documento" at bounding box center [581, 150] width 99 height 11
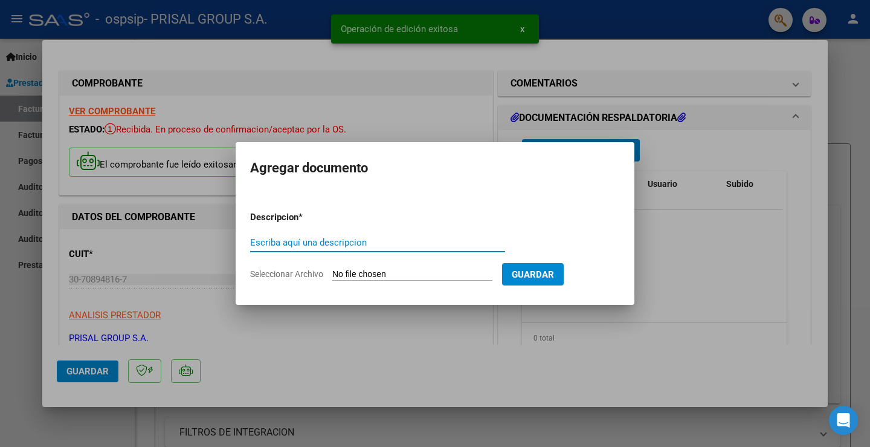
paste input "COMPLEMENTARIA FCEB-"
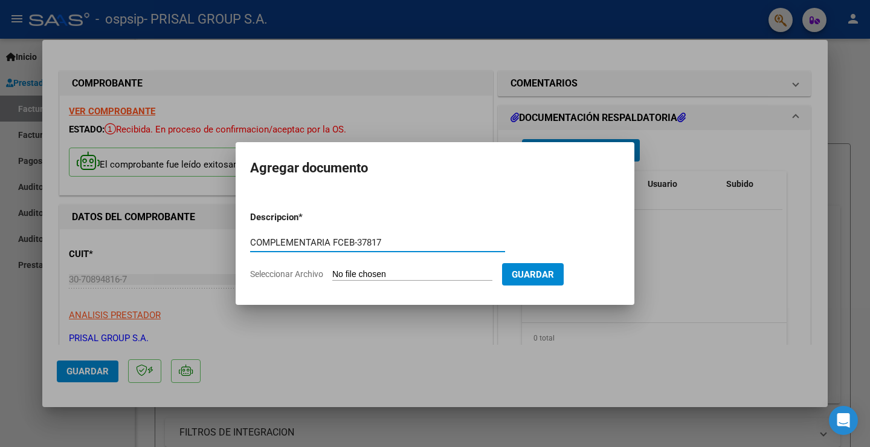
type input "COMPLEMENTARIA FCEB-37817"
click at [416, 269] on input "Seleccionar Archivo" at bounding box center [412, 274] width 160 height 11
click at [392, 276] on input "Seleccionar Archivo" at bounding box center [412, 274] width 160 height 11
type input "C:\fakepath\COMPLEMENTARIA FCEB-37817.pdf"
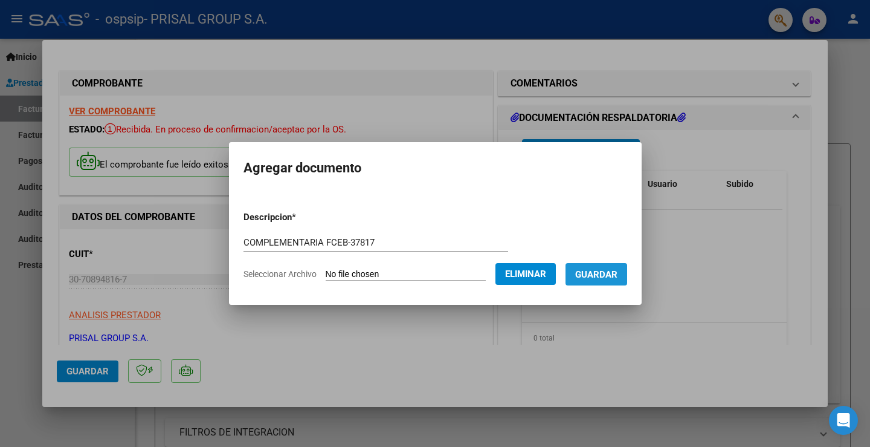
click at [608, 283] on button "Guardar" at bounding box center [597, 274] width 62 height 22
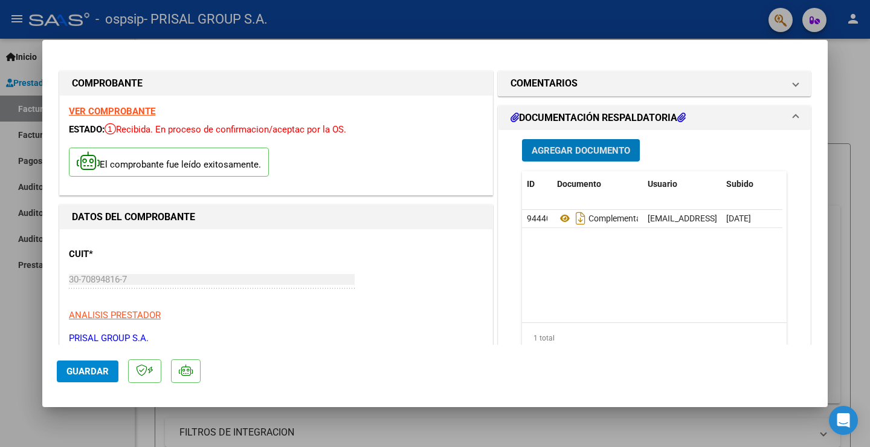
click at [102, 383] on mat-dialog-actions "Guardar" at bounding box center [435, 368] width 757 height 48
click at [99, 370] on span "Guardar" at bounding box center [87, 371] width 42 height 11
click at [83, 364] on button "Guardar" at bounding box center [88, 371] width 62 height 22
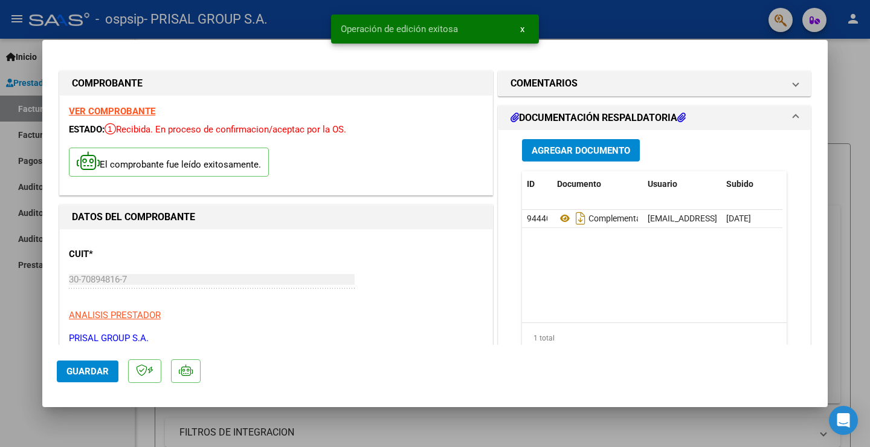
click at [13, 344] on div at bounding box center [435, 223] width 870 height 447
type input "$ 0,00"
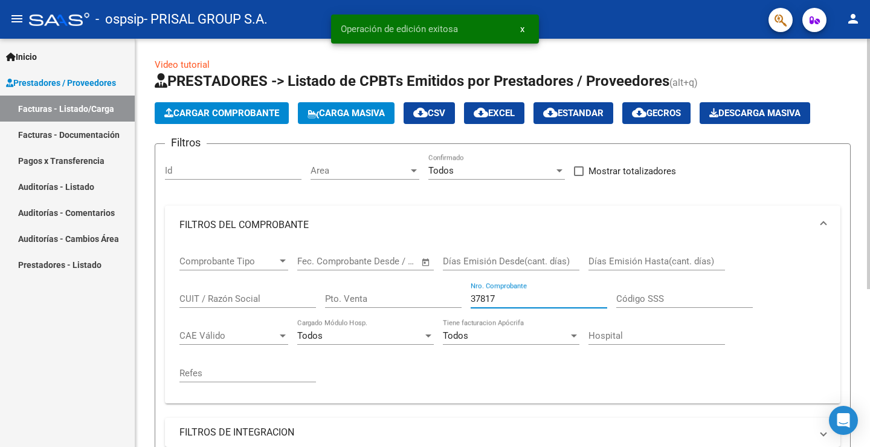
drag, startPoint x: 520, startPoint y: 299, endPoint x: 463, endPoint y: 303, distance: 57.0
click at [464, 303] on div "Comprobante Tipo Comprobante Tipo Fecha inicio – Fecha fin Fec. Comprobante Des…" at bounding box center [502, 318] width 647 height 149
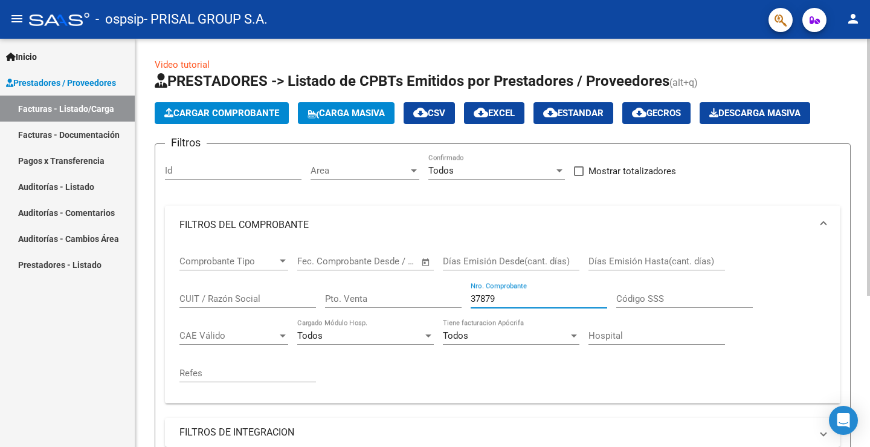
type input "37879"
click at [235, 114] on span "Cargar Comprobante" at bounding box center [221, 113] width 115 height 11
click at [85, 363] on div "Inicio Instructivos Contacto OS Prestadores / Proveedores Facturas - Listado/Ca…" at bounding box center [67, 243] width 135 height 408
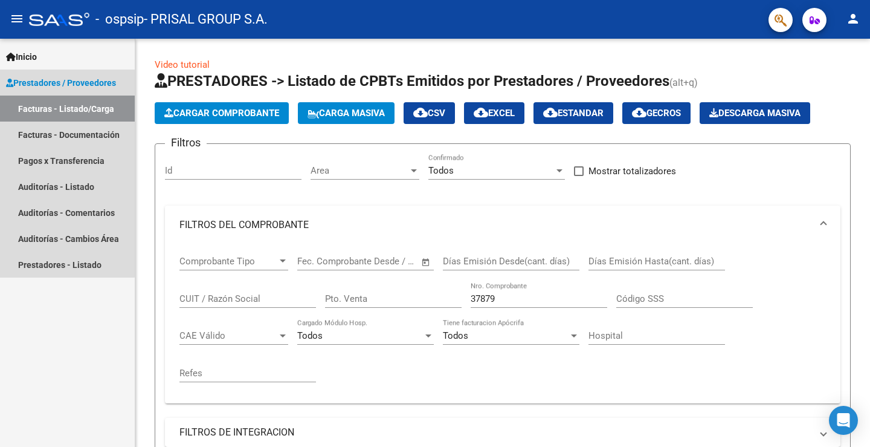
click at [58, 108] on link "Facturas - Listado/Carga" at bounding box center [67, 108] width 135 height 26
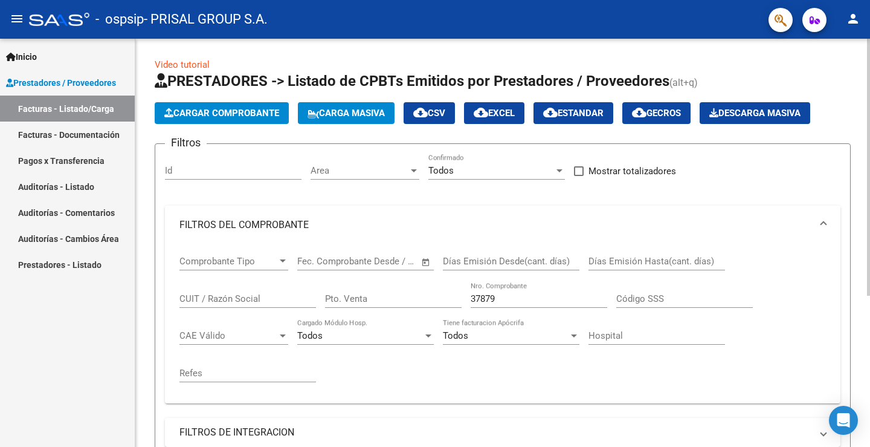
scroll to position [239, 0]
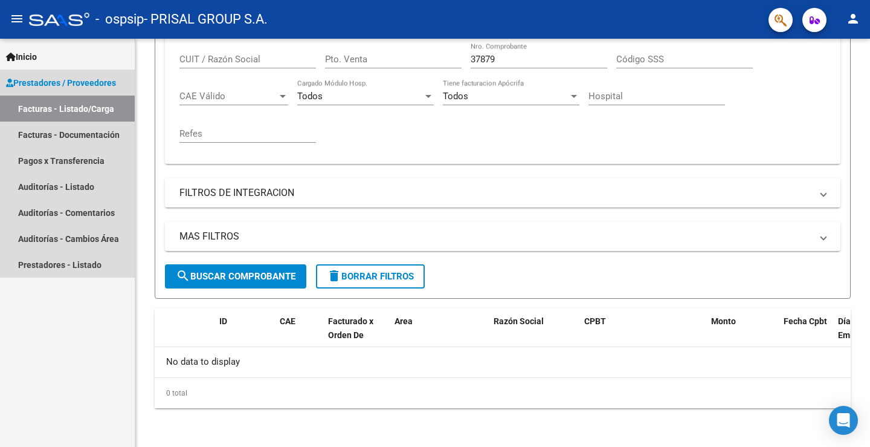
click at [39, 103] on link "Facturas - Listado/Carga" at bounding box center [67, 108] width 135 height 26
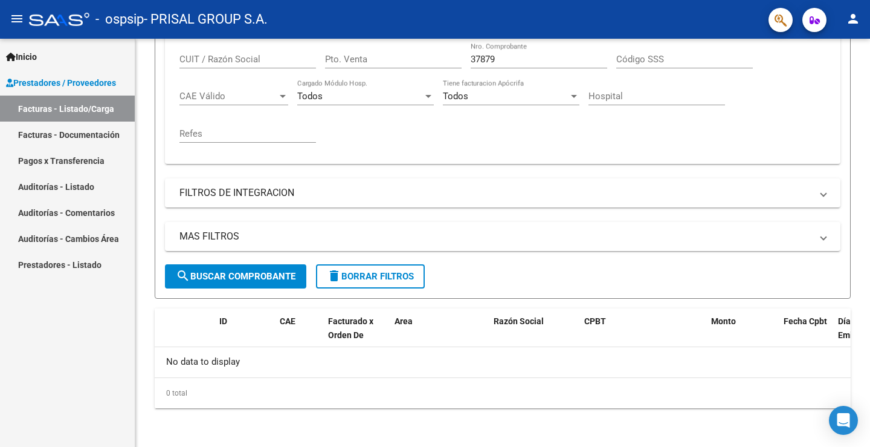
click at [59, 138] on link "Facturas - Documentación" at bounding box center [67, 134] width 135 height 26
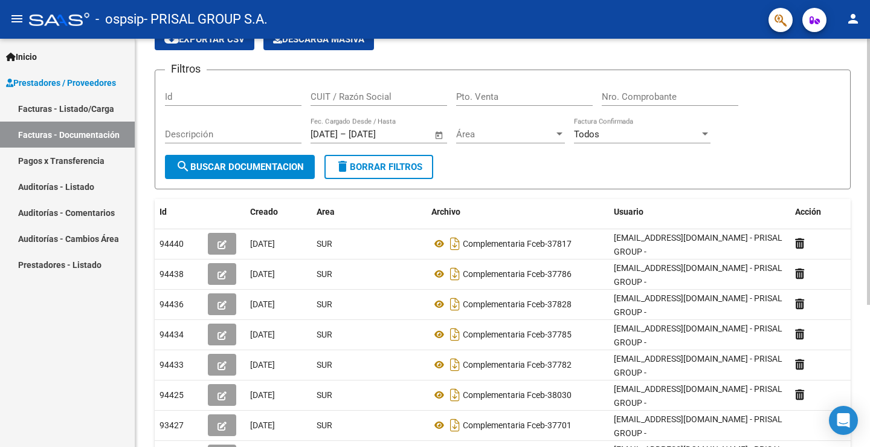
scroll to position [218, 0]
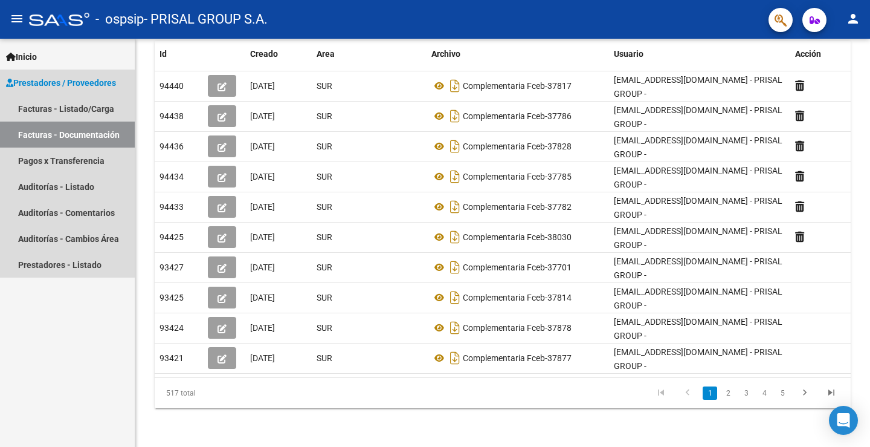
click at [47, 126] on link "Facturas - Documentación" at bounding box center [67, 134] width 135 height 26
click at [64, 109] on link "Facturas - Listado/Carga" at bounding box center [67, 108] width 135 height 26
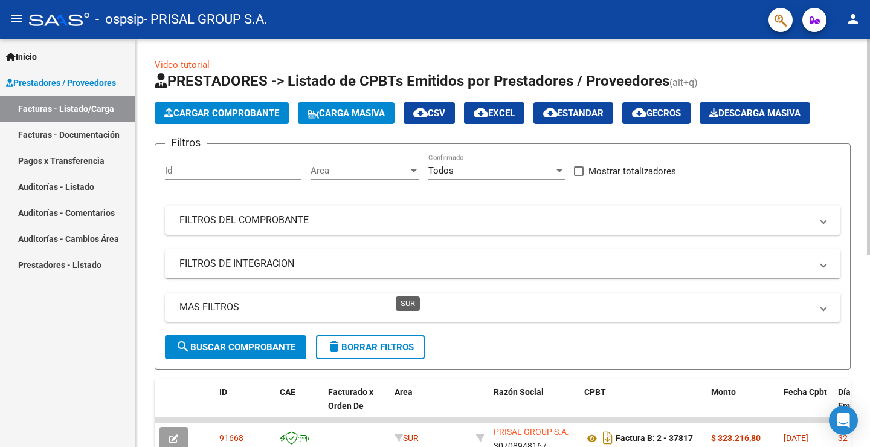
scroll to position [242, 0]
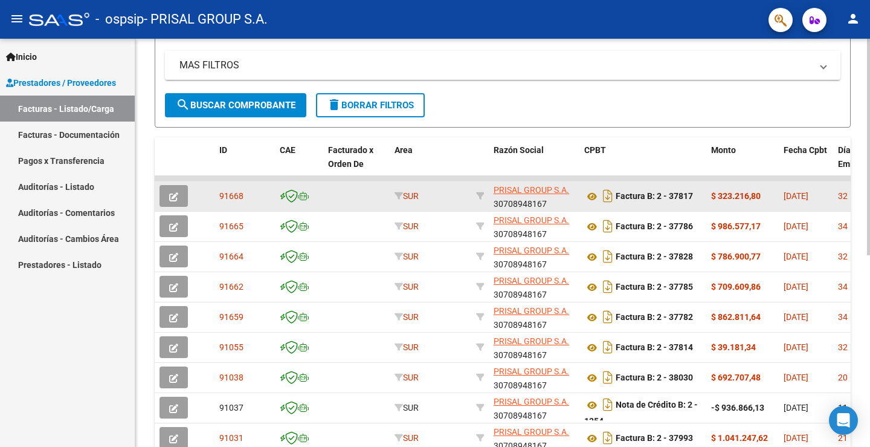
click at [179, 194] on button "button" at bounding box center [174, 196] width 28 height 22
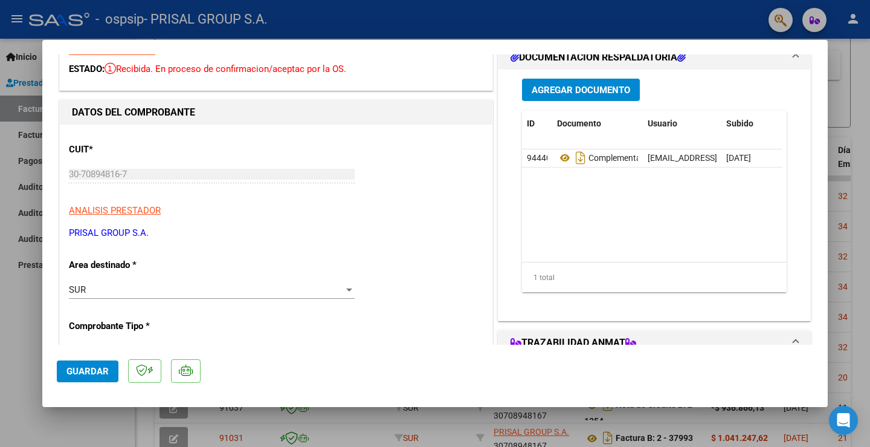
scroll to position [0, 0]
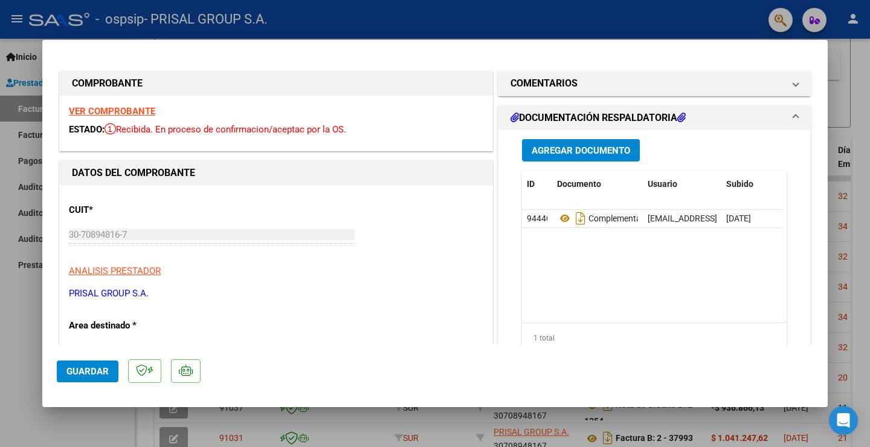
click at [577, 148] on span "Agregar Documento" at bounding box center [581, 150] width 99 height 11
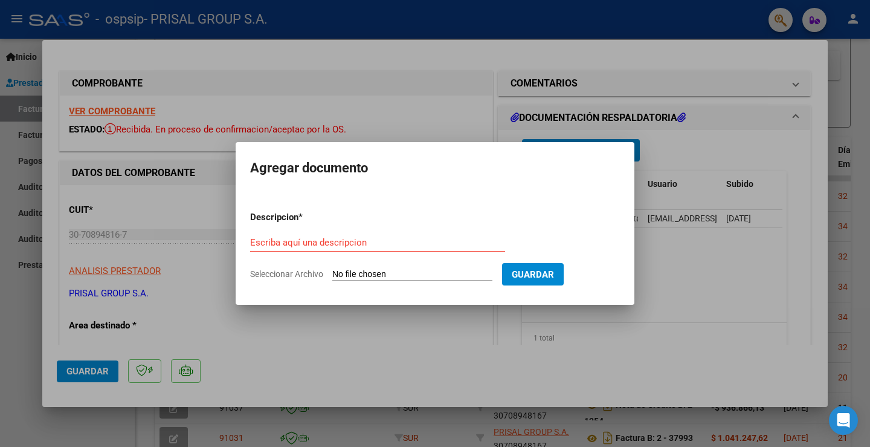
click at [670, 270] on div at bounding box center [435, 223] width 870 height 447
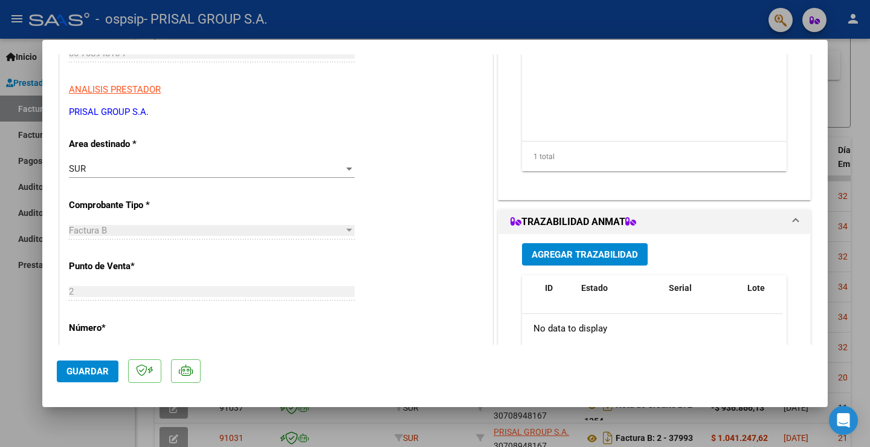
scroll to position [242, 0]
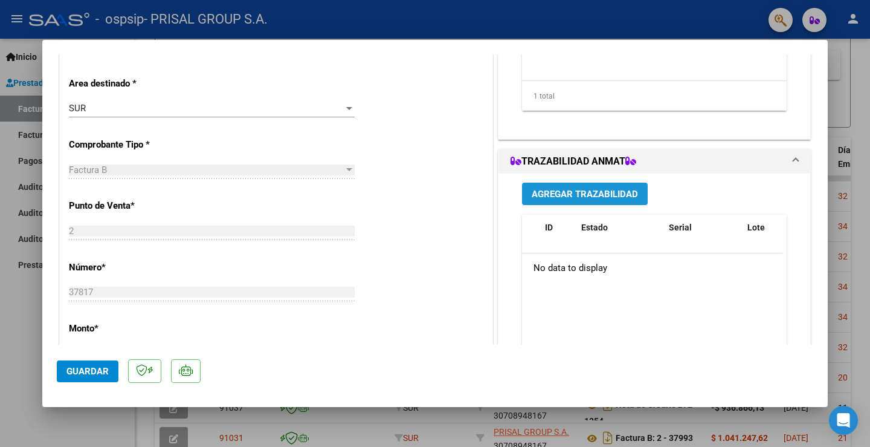
click at [583, 189] on span "Agregar Trazabilidad" at bounding box center [585, 194] width 106 height 11
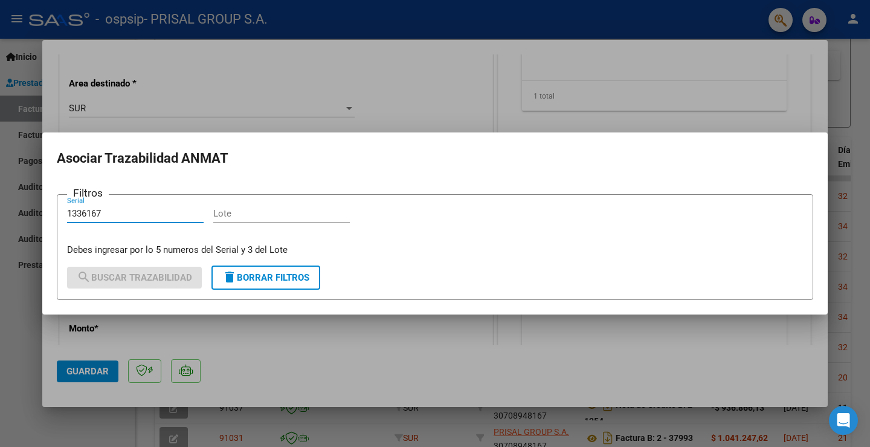
type input "1336167"
click at [228, 212] on input "Lote" at bounding box center [281, 213] width 137 height 11
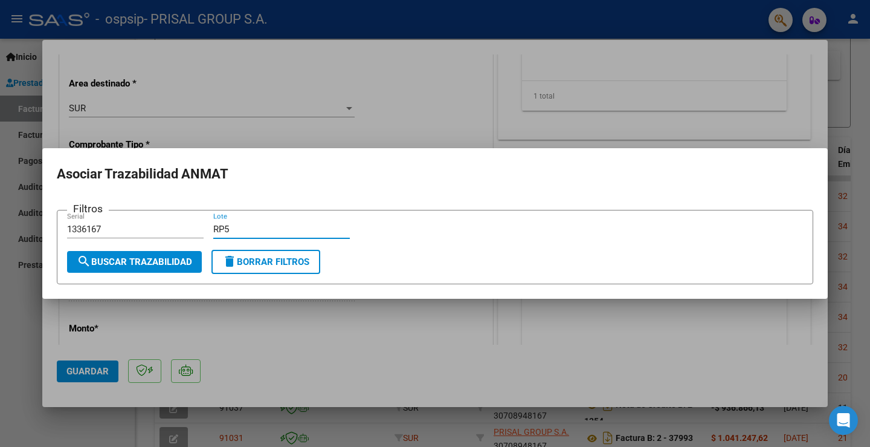
type input "RP5"
click at [183, 260] on span "search Buscar Trazabilidad" at bounding box center [134, 261] width 115 height 11
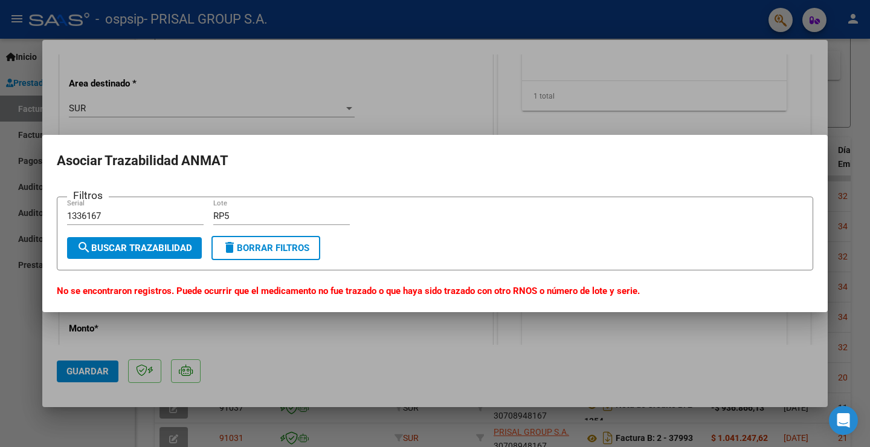
click at [17, 312] on div at bounding box center [435, 223] width 870 height 447
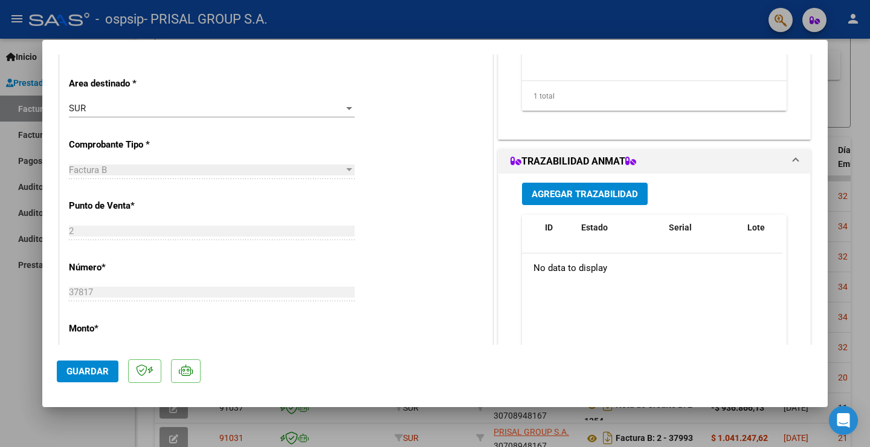
click at [595, 191] on span "Agregar Trazabilidad" at bounding box center [585, 194] width 106 height 11
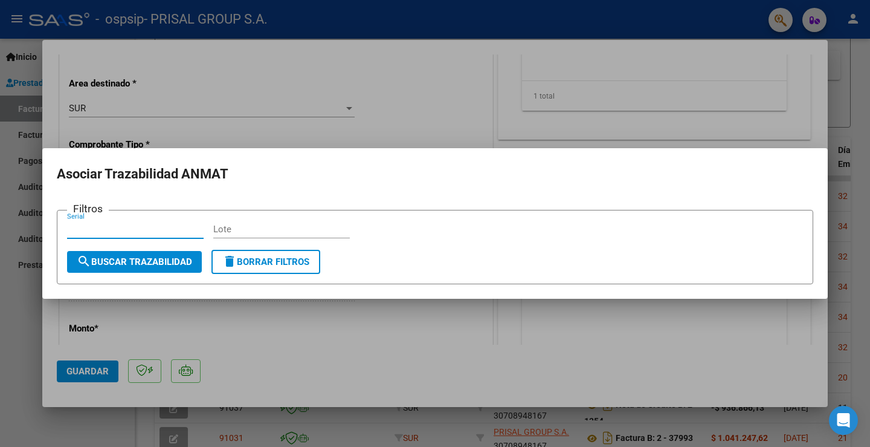
click at [249, 217] on form "Filtros Serial Lote search Buscar Trazabilidad delete Borrar Filtros" at bounding box center [435, 247] width 757 height 74
click at [250, 222] on div "Lote" at bounding box center [281, 229] width 137 height 18
click at [248, 229] on input "Lote" at bounding box center [281, 229] width 137 height 11
click at [18, 317] on div at bounding box center [435, 223] width 870 height 447
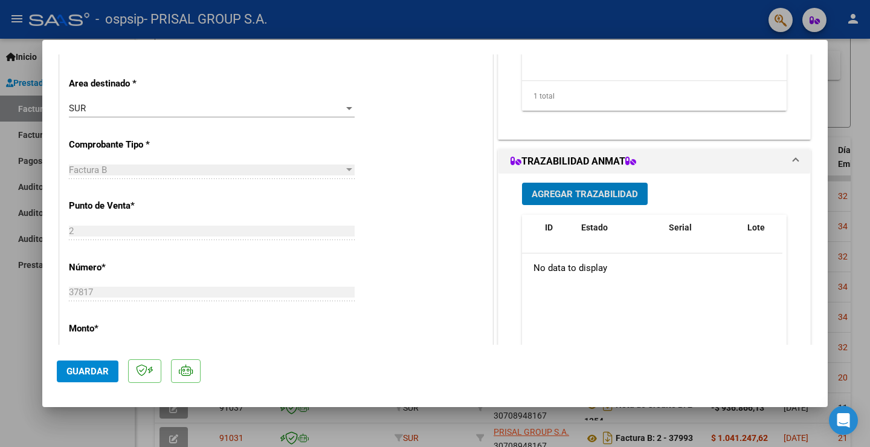
type input "$ 0,00"
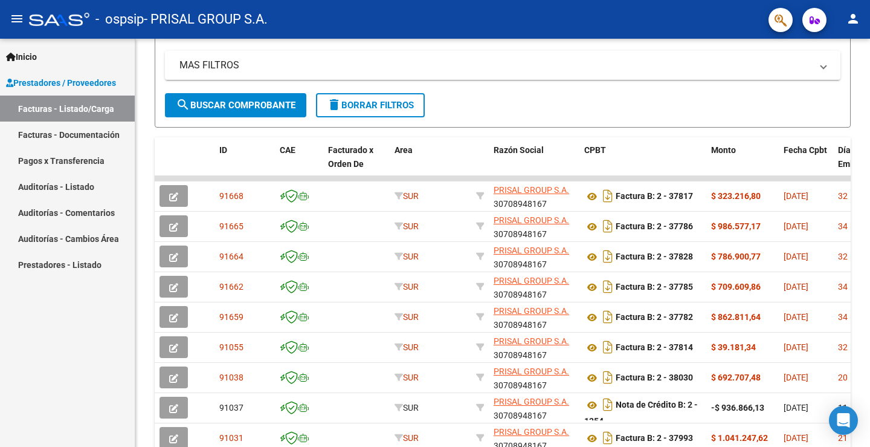
click at [98, 369] on div "Inicio Instructivos Contacto OS Prestadores / Proveedores Facturas - Listado/Ca…" at bounding box center [67, 243] width 135 height 408
